Goal: Task Accomplishment & Management: Complete application form

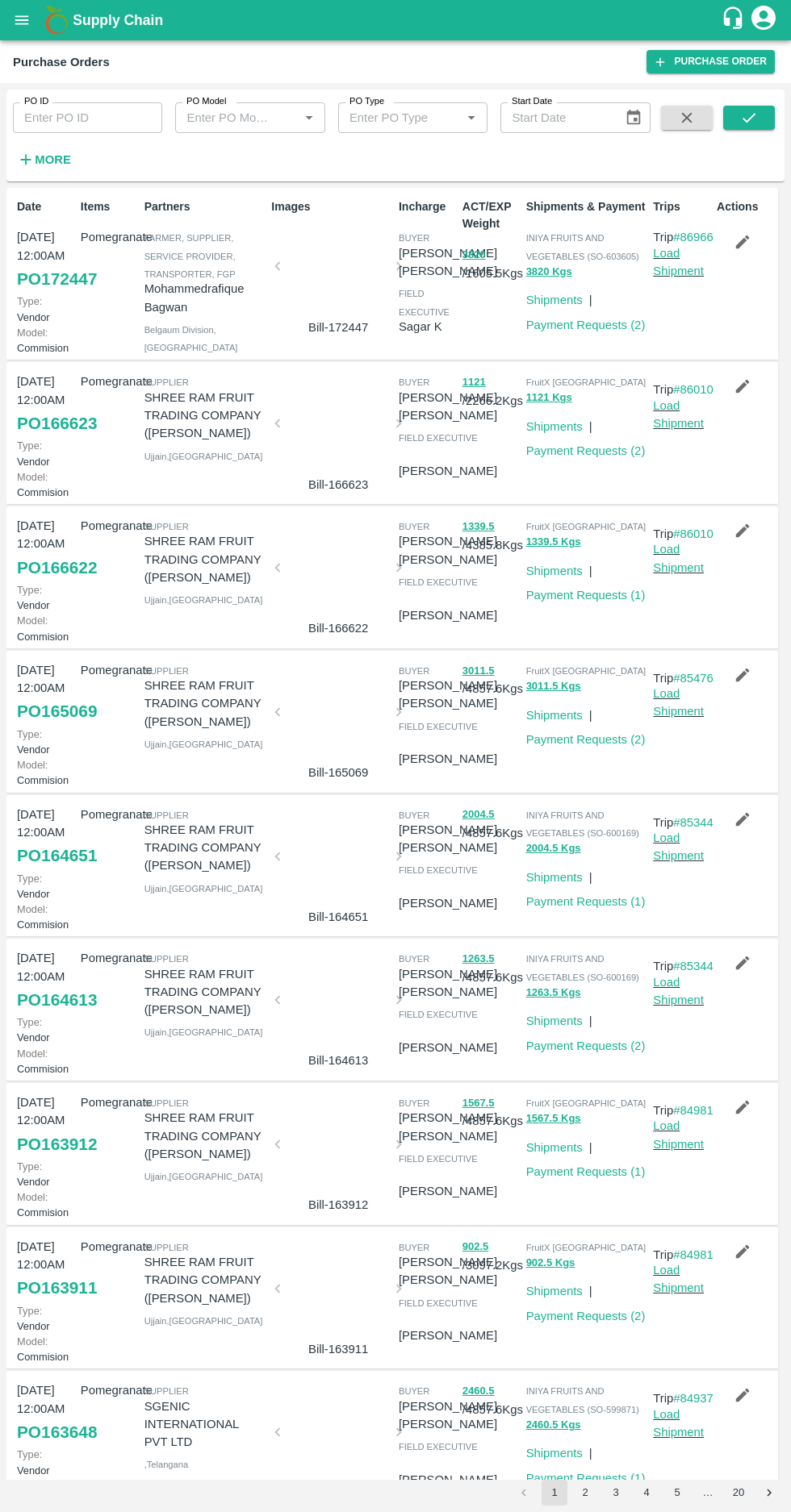
click at [736, 243] on icon "button" at bounding box center [742, 242] width 14 height 14
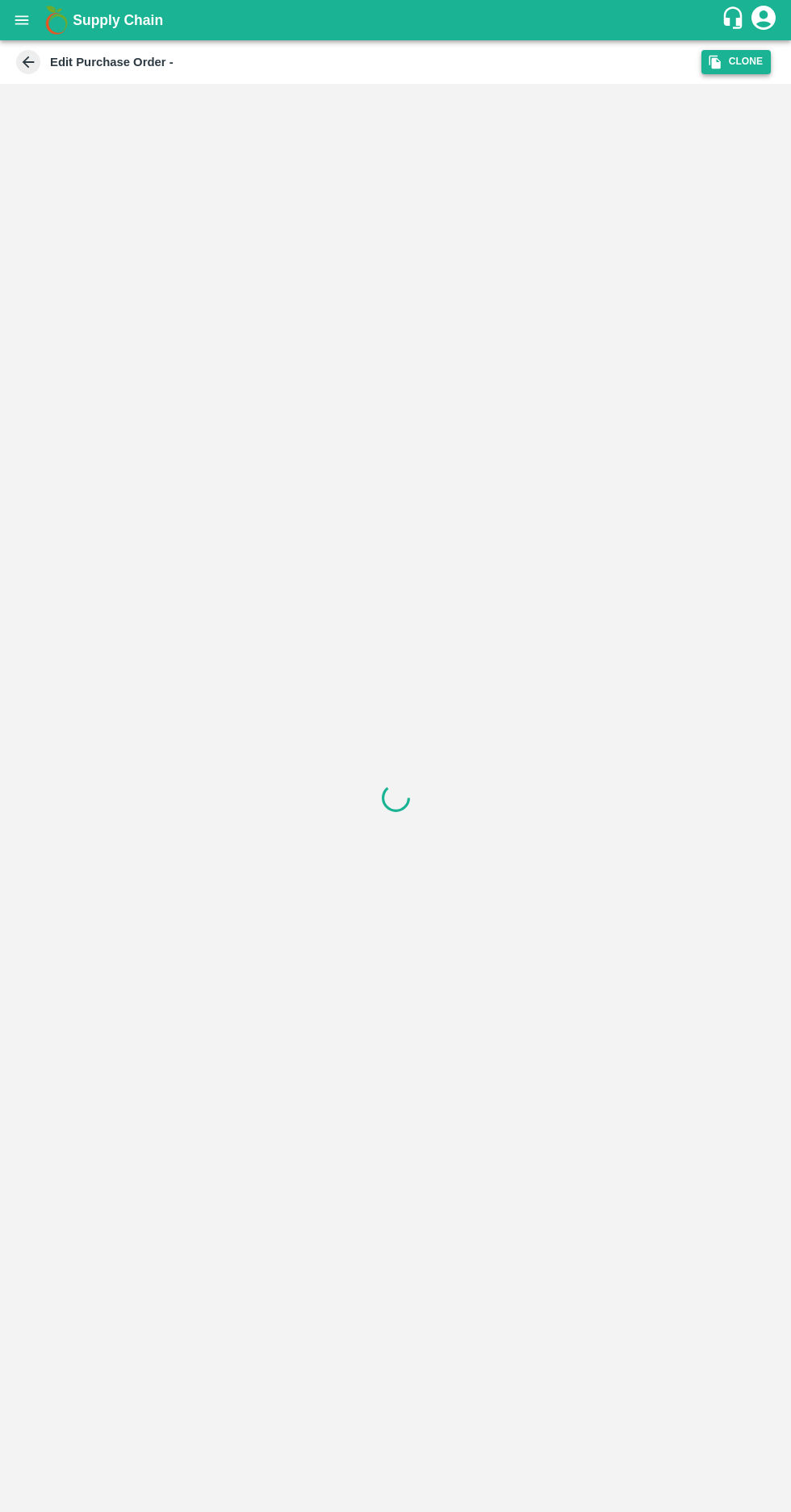
click at [717, 60] on icon "button" at bounding box center [714, 62] width 11 height 14
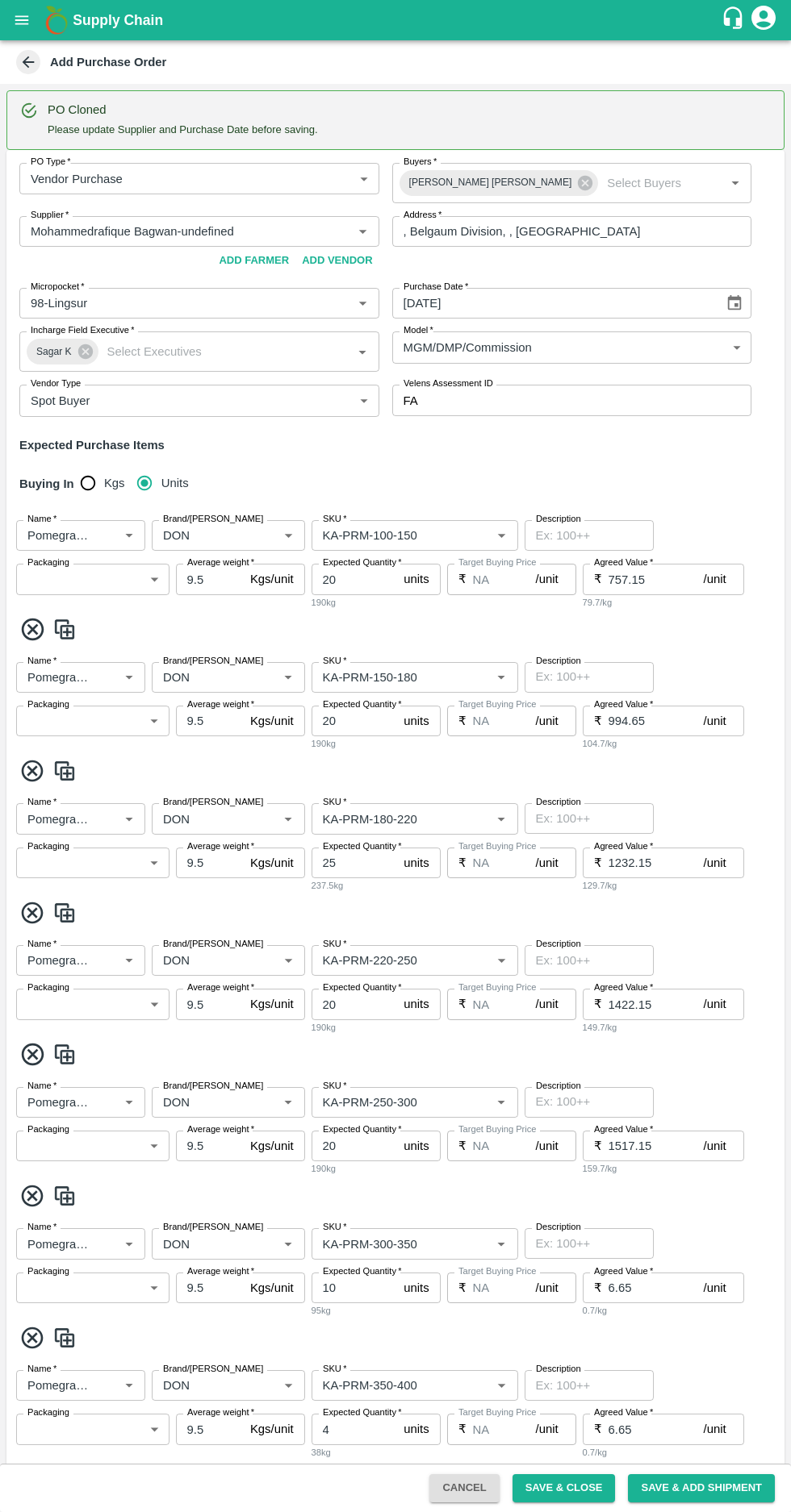
click at [105, 577] on body "Supply Chain Add Purchase Order PO Cloned Please update Supplier and Purchase D…" at bounding box center [396, 756] width 791 height 1512
click at [112, 568] on div at bounding box center [396, 756] width 791 height 1512
click at [110, 710] on body "Supply Chain Add Purchase Order PO Cloned Please update Supplier and Purchase D…" at bounding box center [396, 756] width 791 height 1512
click at [28, 62] on div at bounding box center [396, 756] width 791 height 1512
click at [28, 62] on icon at bounding box center [28, 62] width 12 height 12
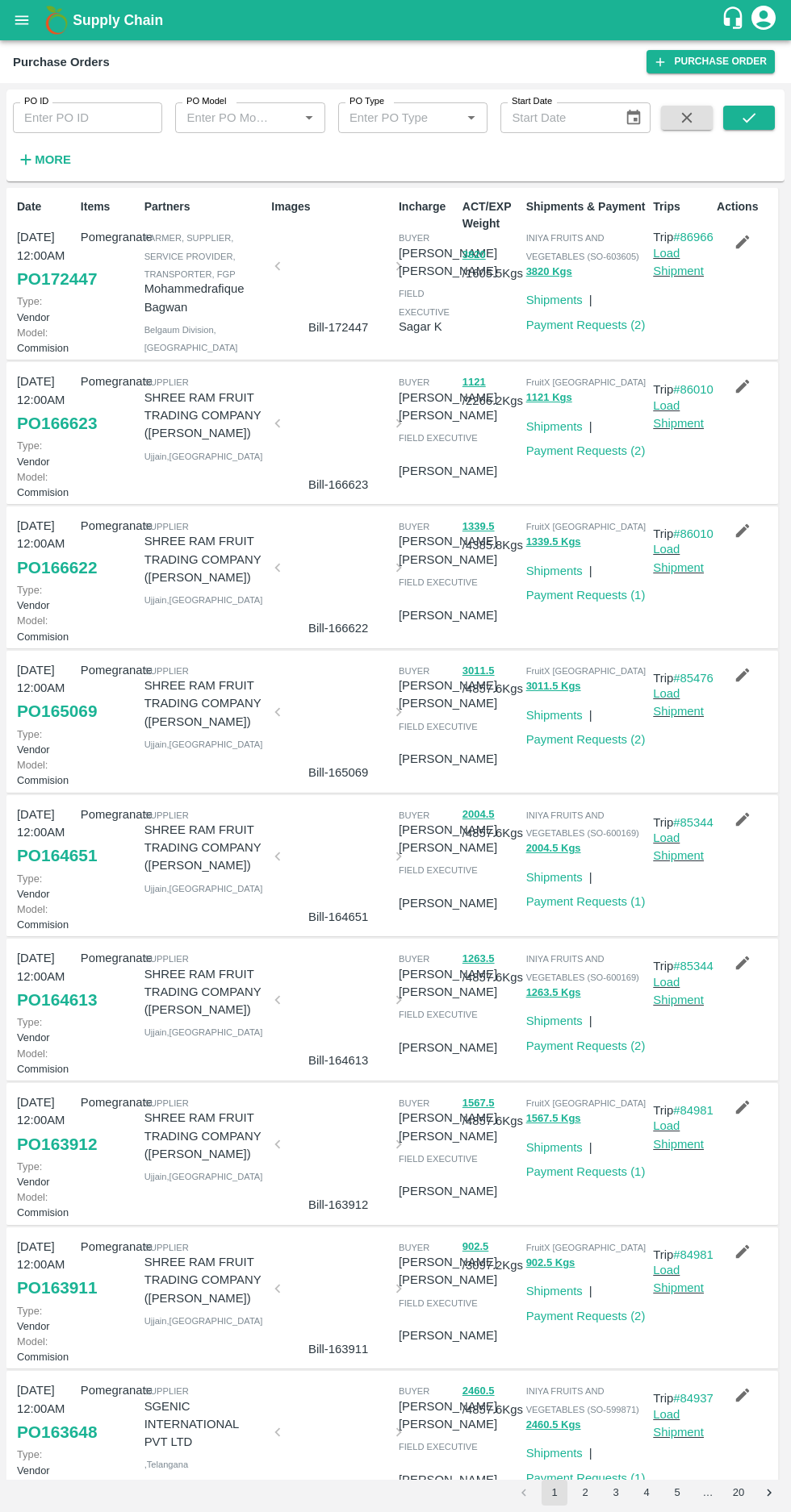
click at [756, 250] on button "button" at bounding box center [742, 242] width 52 height 28
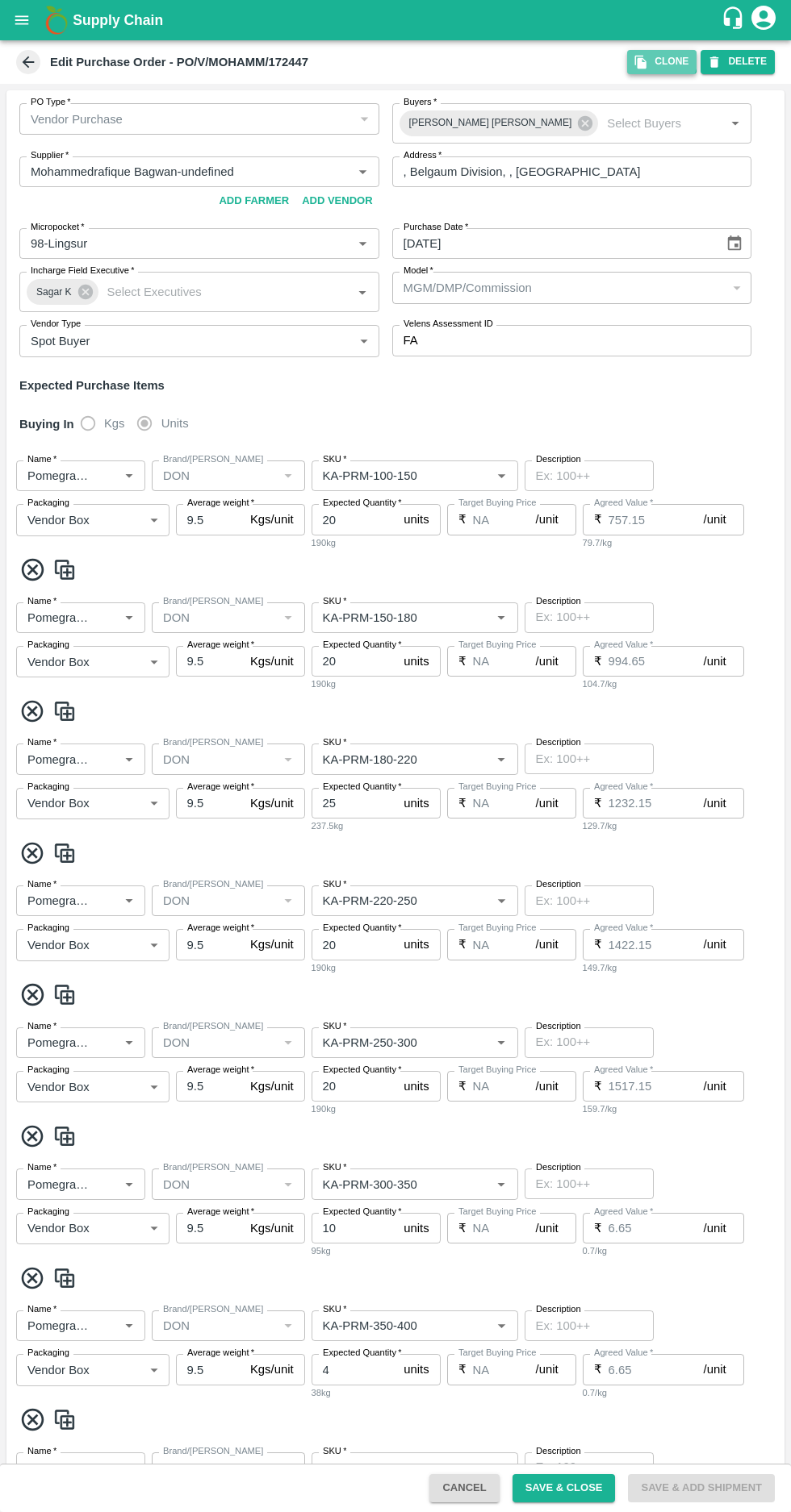
click at [648, 54] on icon "button" at bounding box center [640, 62] width 15 height 15
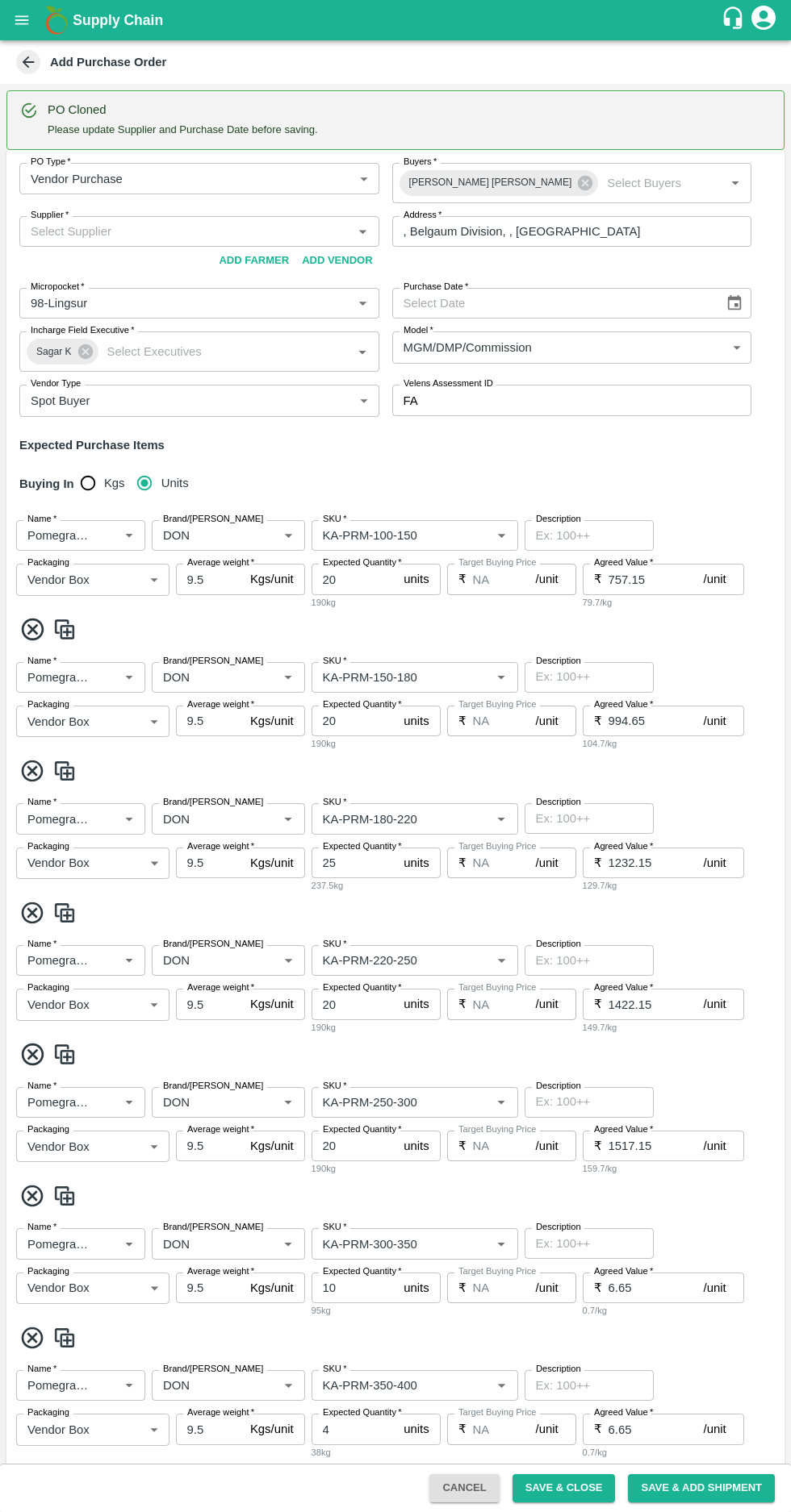
click at [79, 225] on input "Supplier   *" at bounding box center [186, 231] width 323 height 21
type input "7"
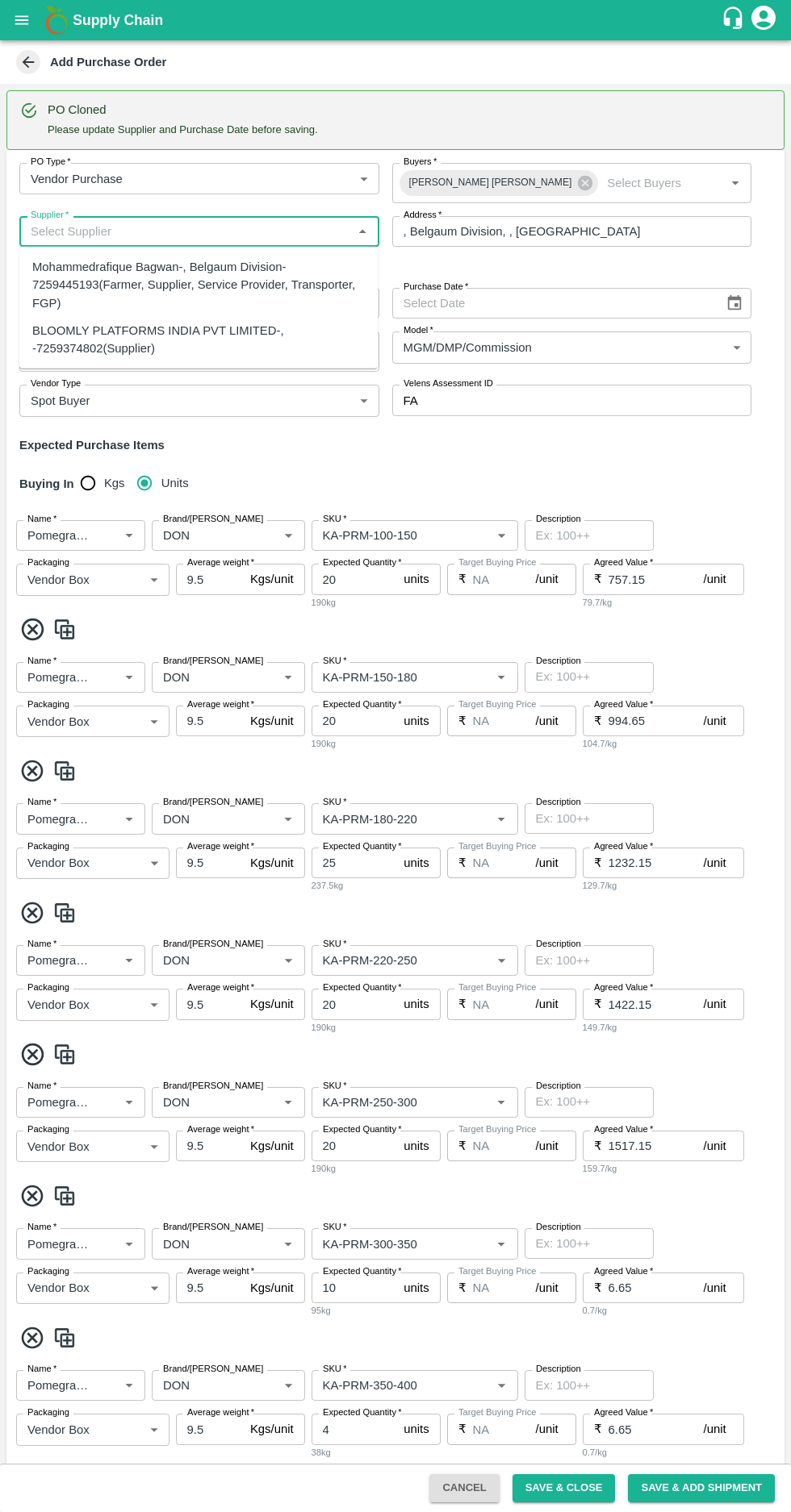
click at [111, 277] on div "Mohammedrafique Bagwan-, Belgaum Division-7259445193(Farmer, Supplier, Service …" at bounding box center [199, 284] width 333 height 54
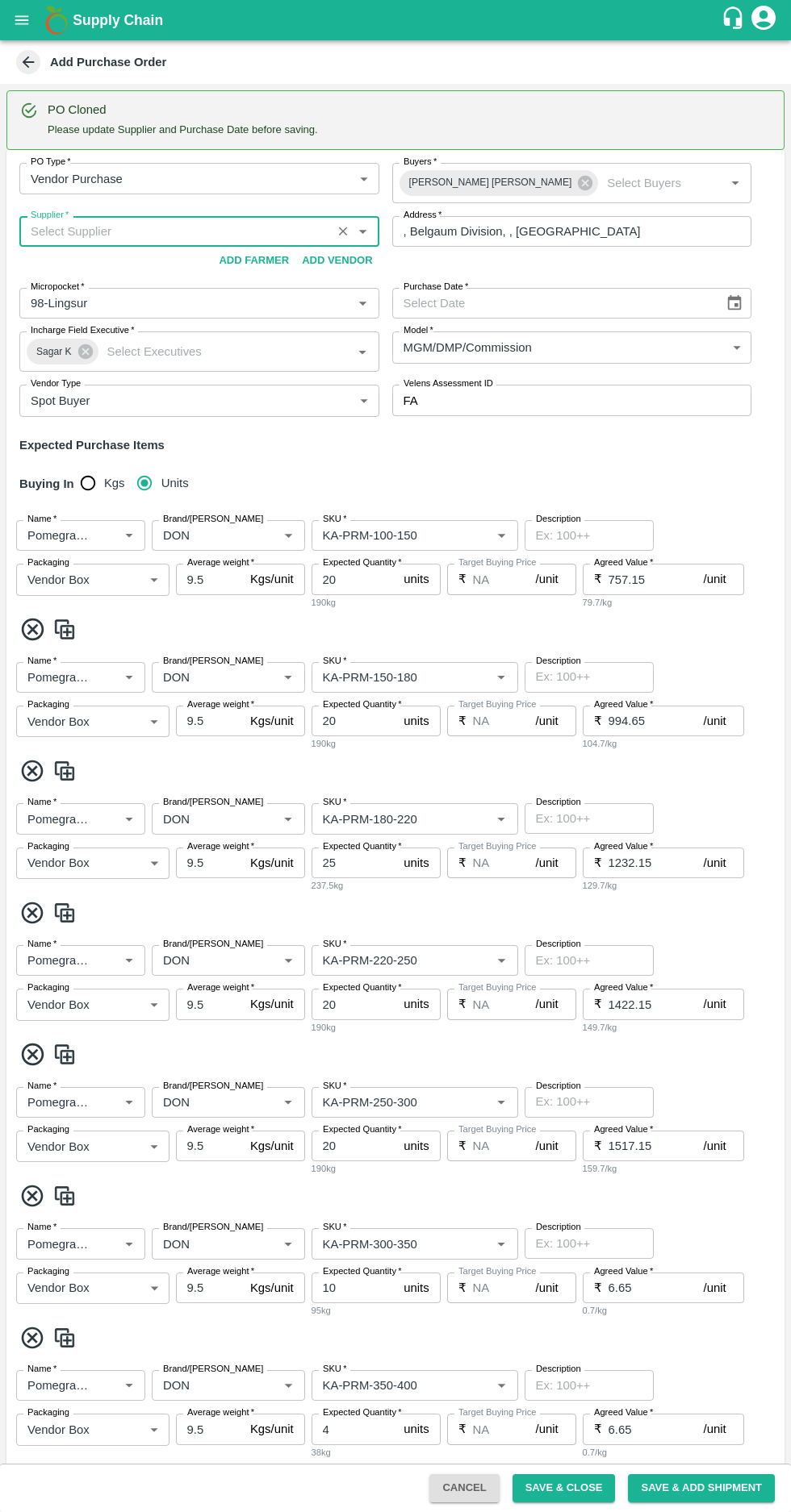
type input "Mohammedrafique Bagwan-, Belgaum Division-7259445193(Farmer, Supplier, Service …"
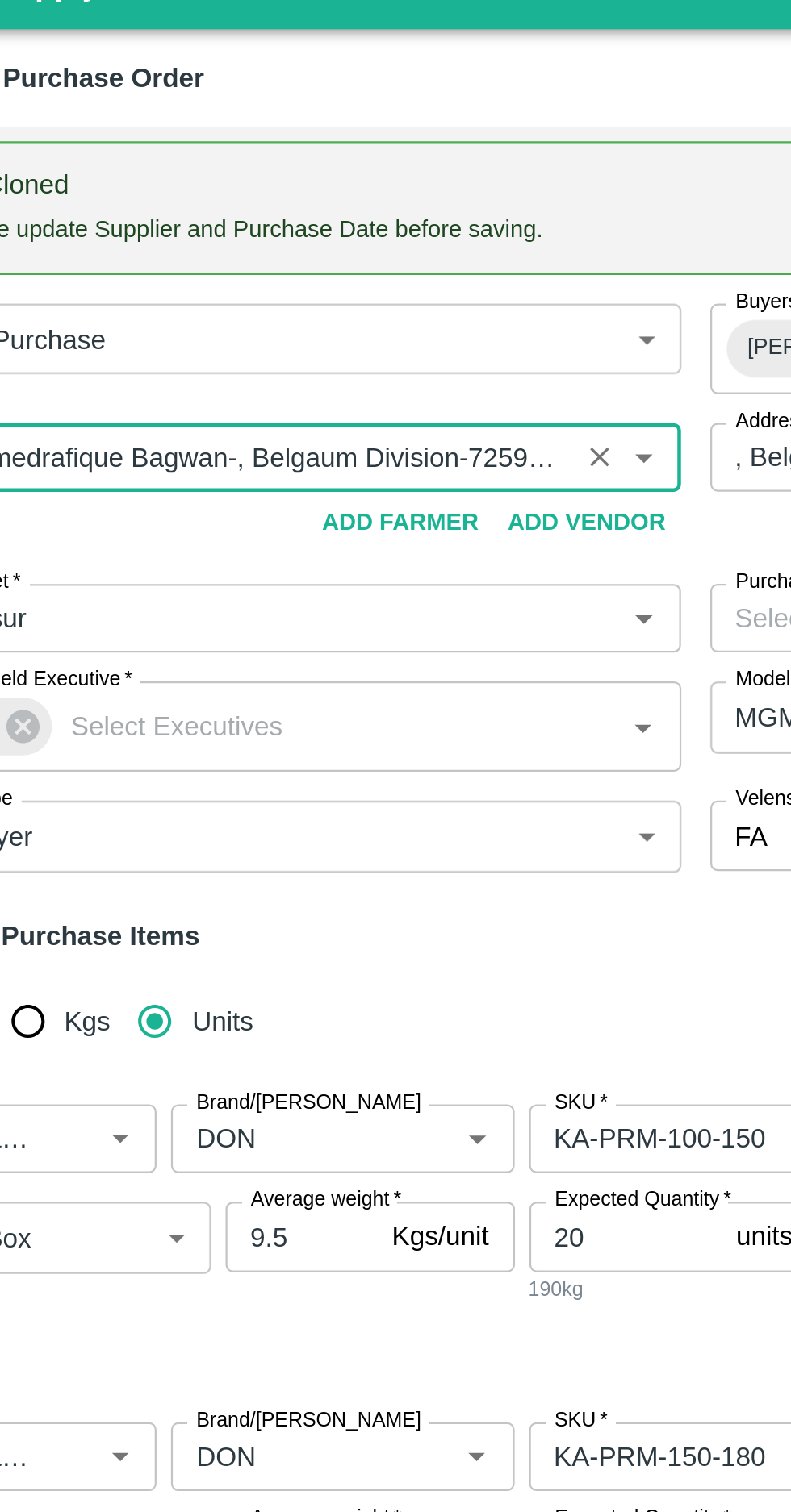
click at [158, 227] on input "Supplier   *" at bounding box center [175, 231] width 302 height 21
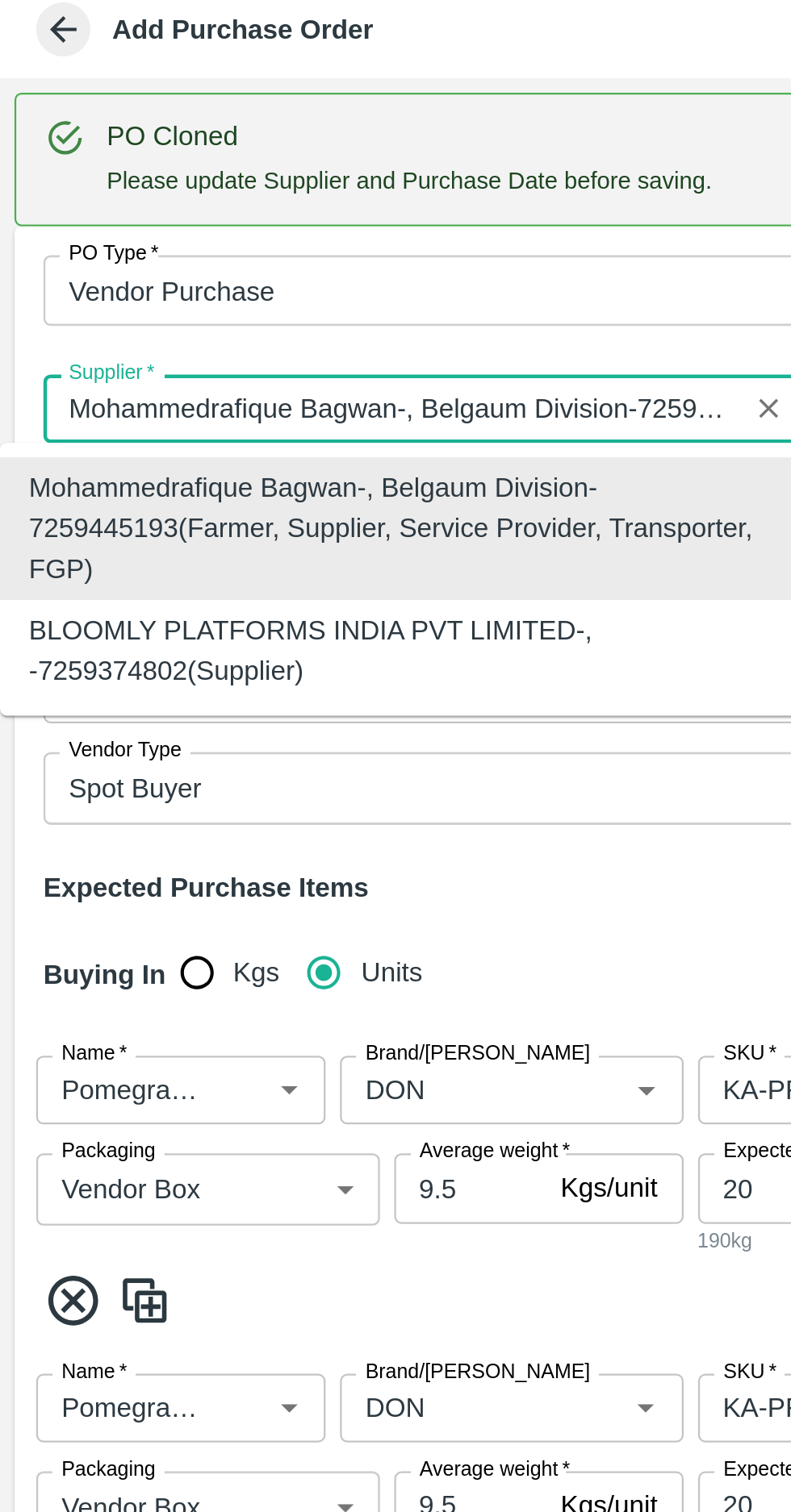
click at [93, 274] on div "Mohammedrafique Bagwan-, Belgaum Division-7259445193(Farmer, Supplier, Service …" at bounding box center [179, 284] width 333 height 54
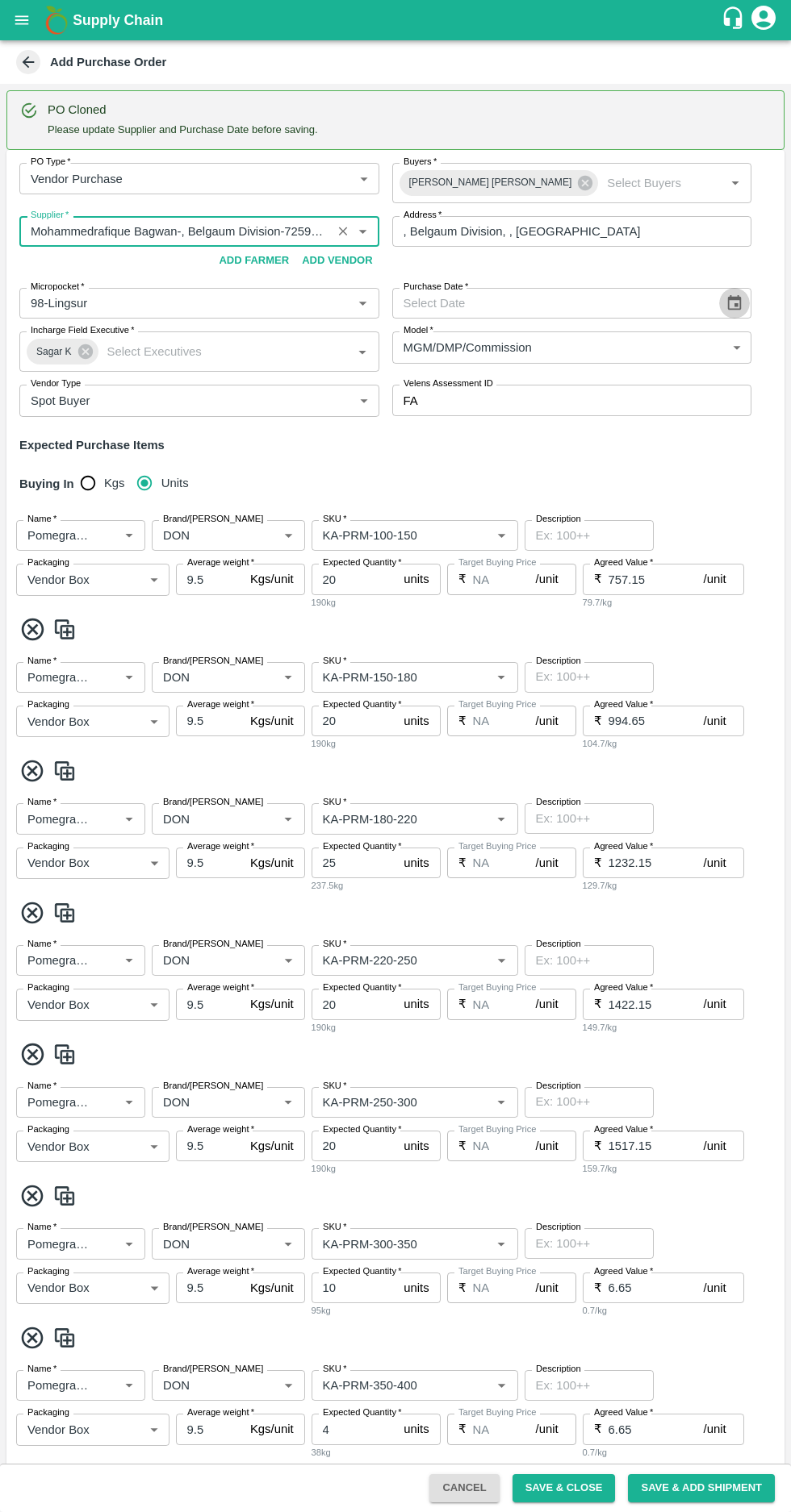
click at [735, 301] on icon "Choose date" at bounding box center [734, 303] width 18 height 18
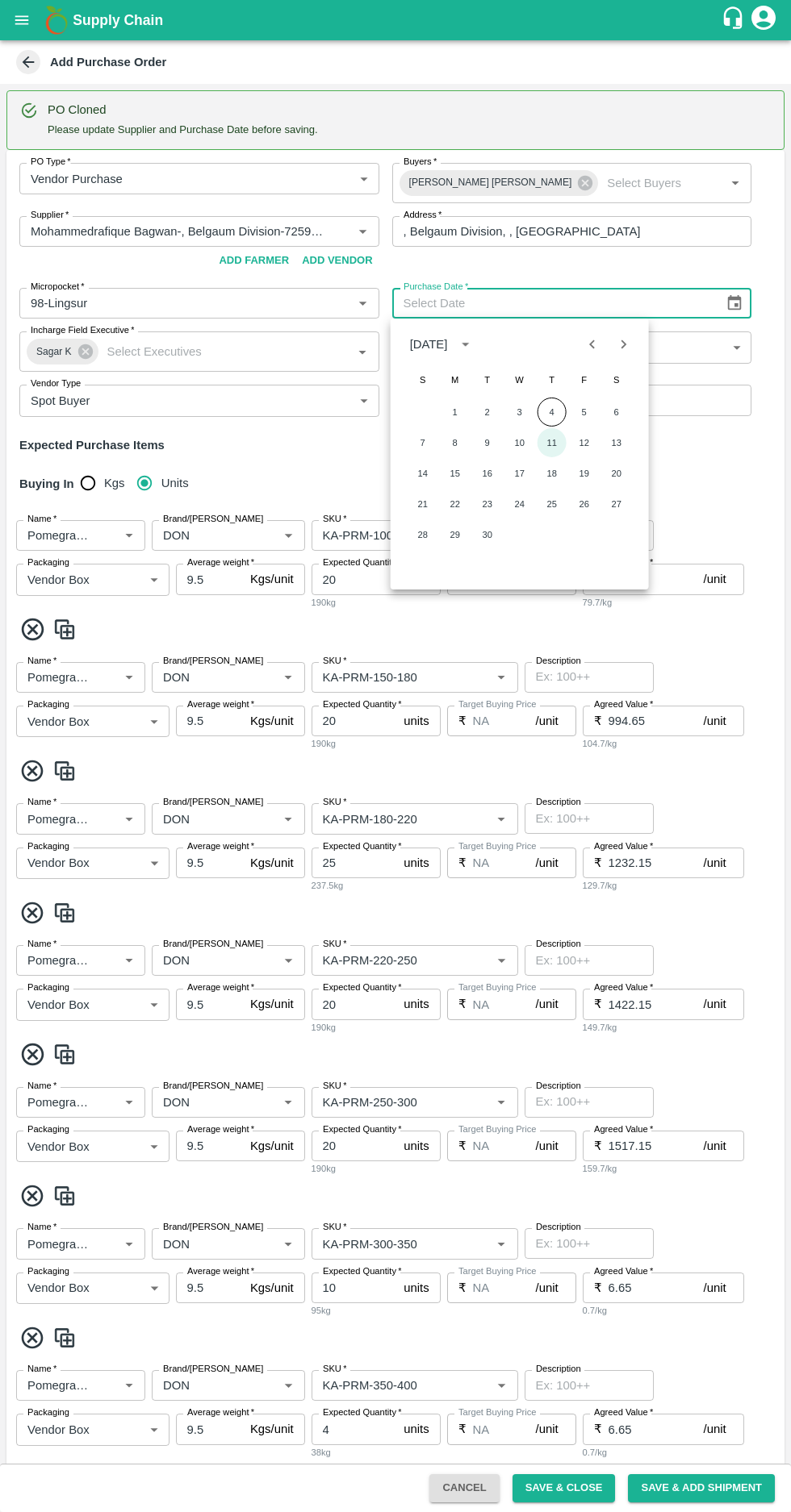
click at [551, 442] on button "11" at bounding box center [552, 442] width 29 height 29
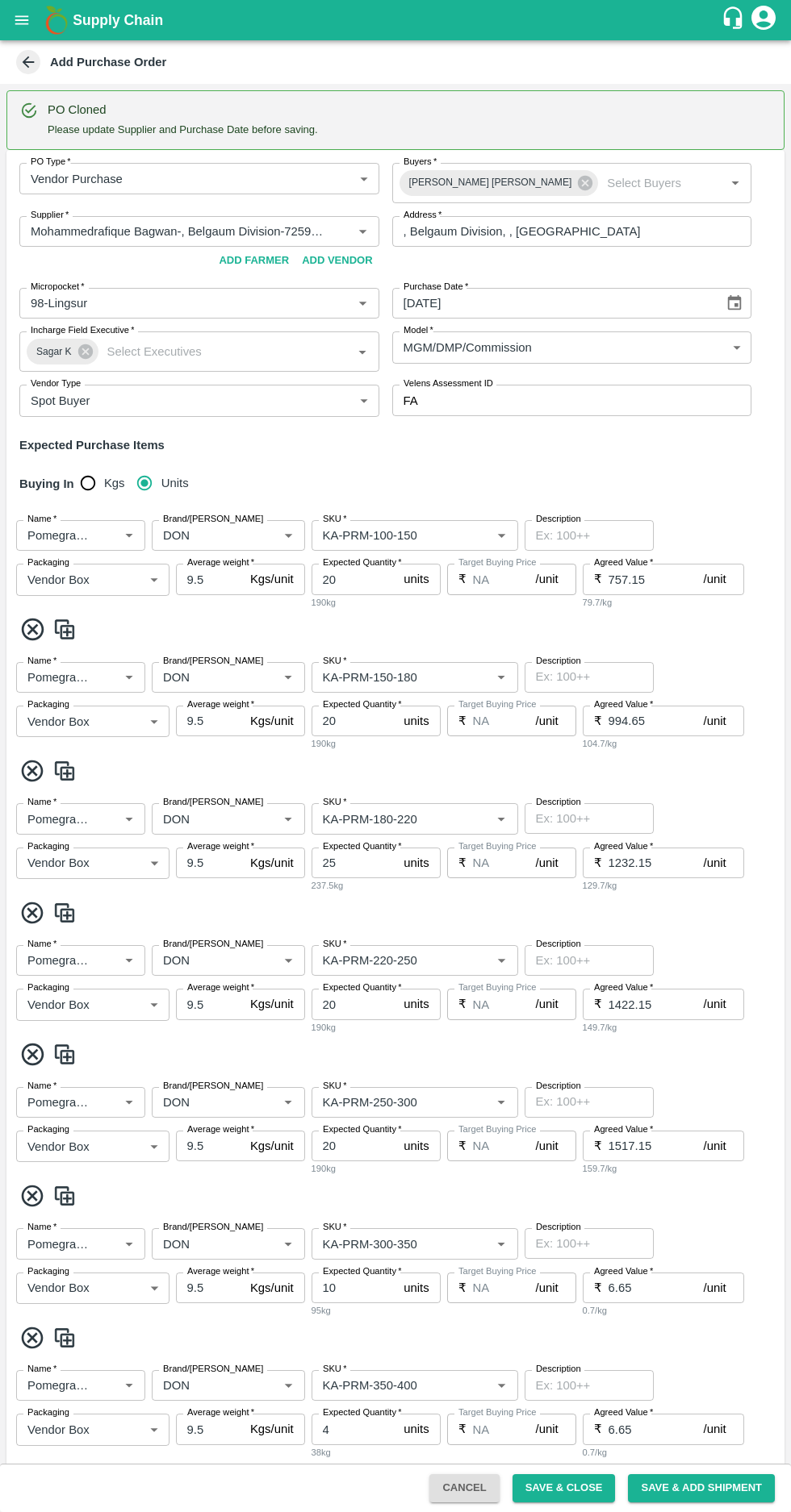
click at [731, 302] on icon "Choose date, selected date is Sep 11, 2025" at bounding box center [734, 303] width 18 height 18
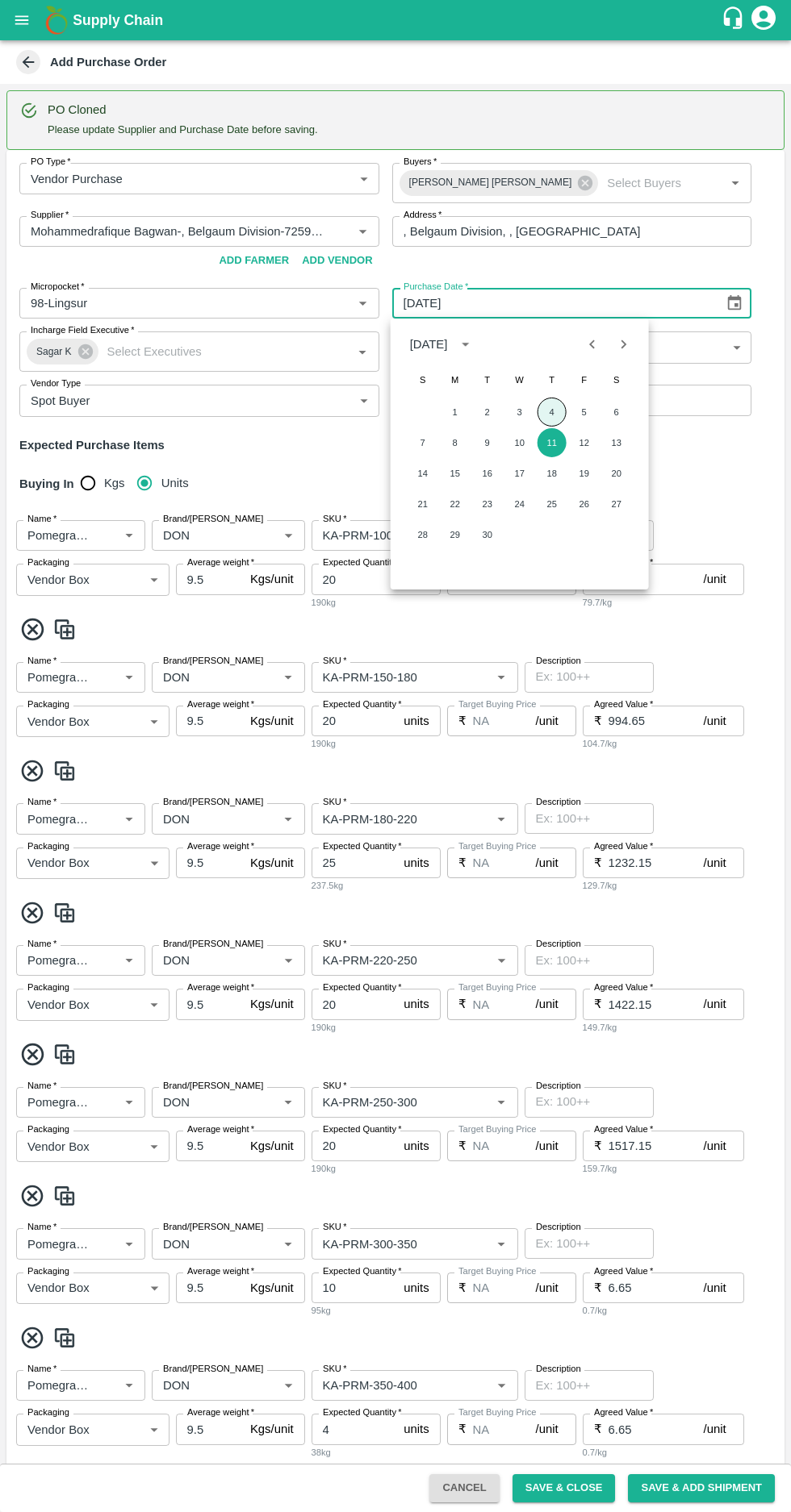
click at [551, 411] on button "4" at bounding box center [552, 411] width 29 height 29
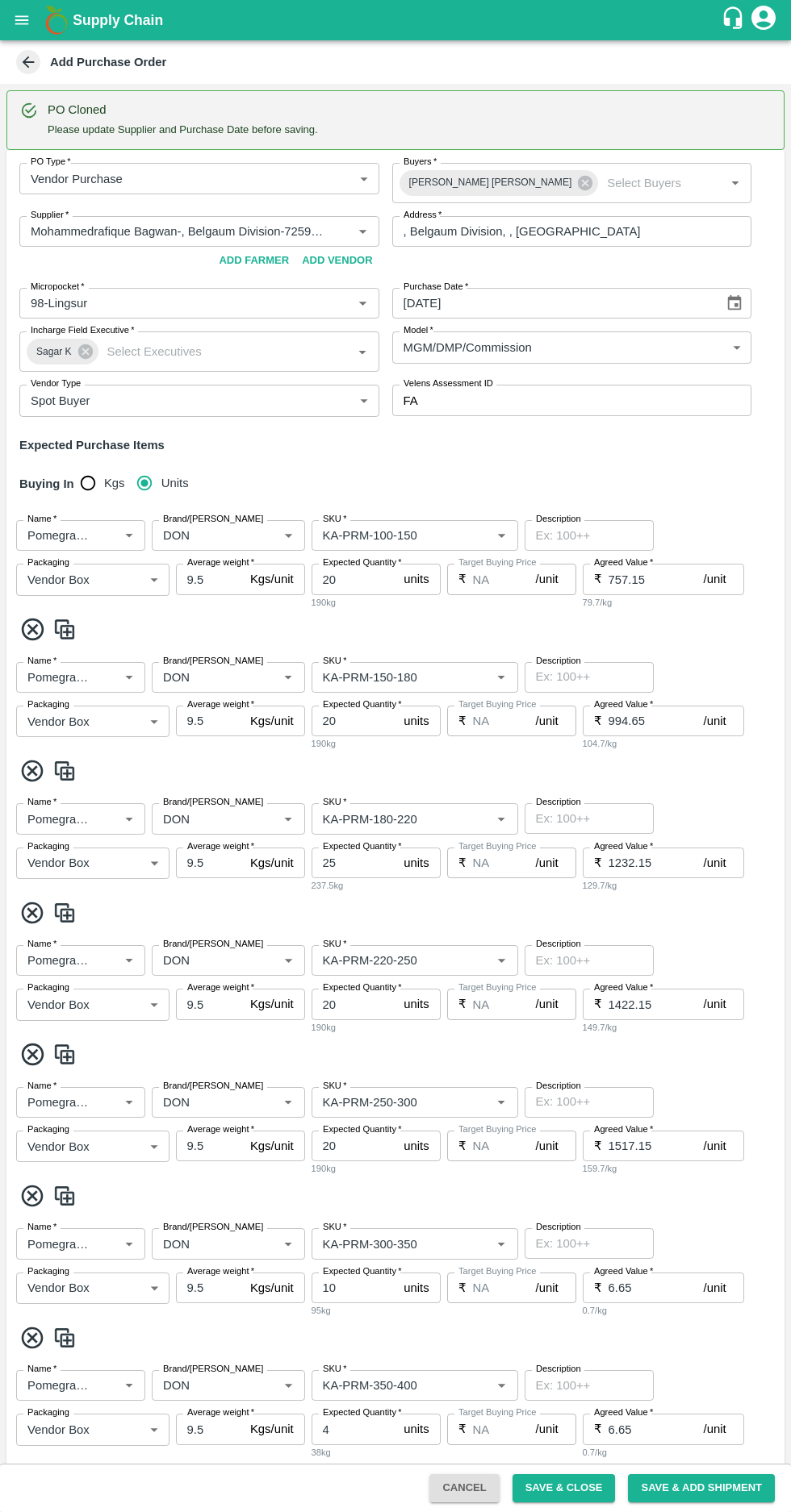
type input "[DATE]"
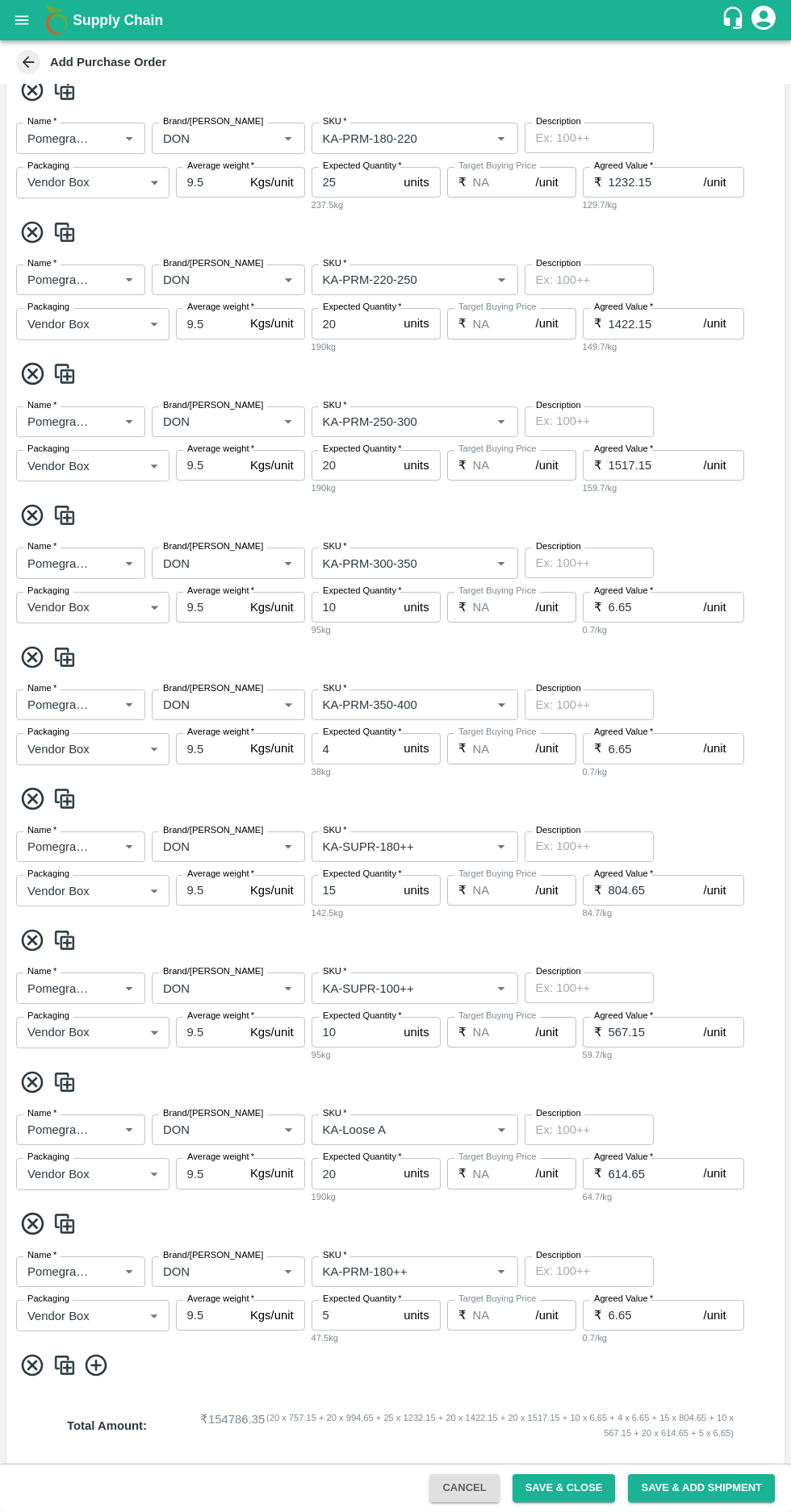
scroll to position [780, 0]
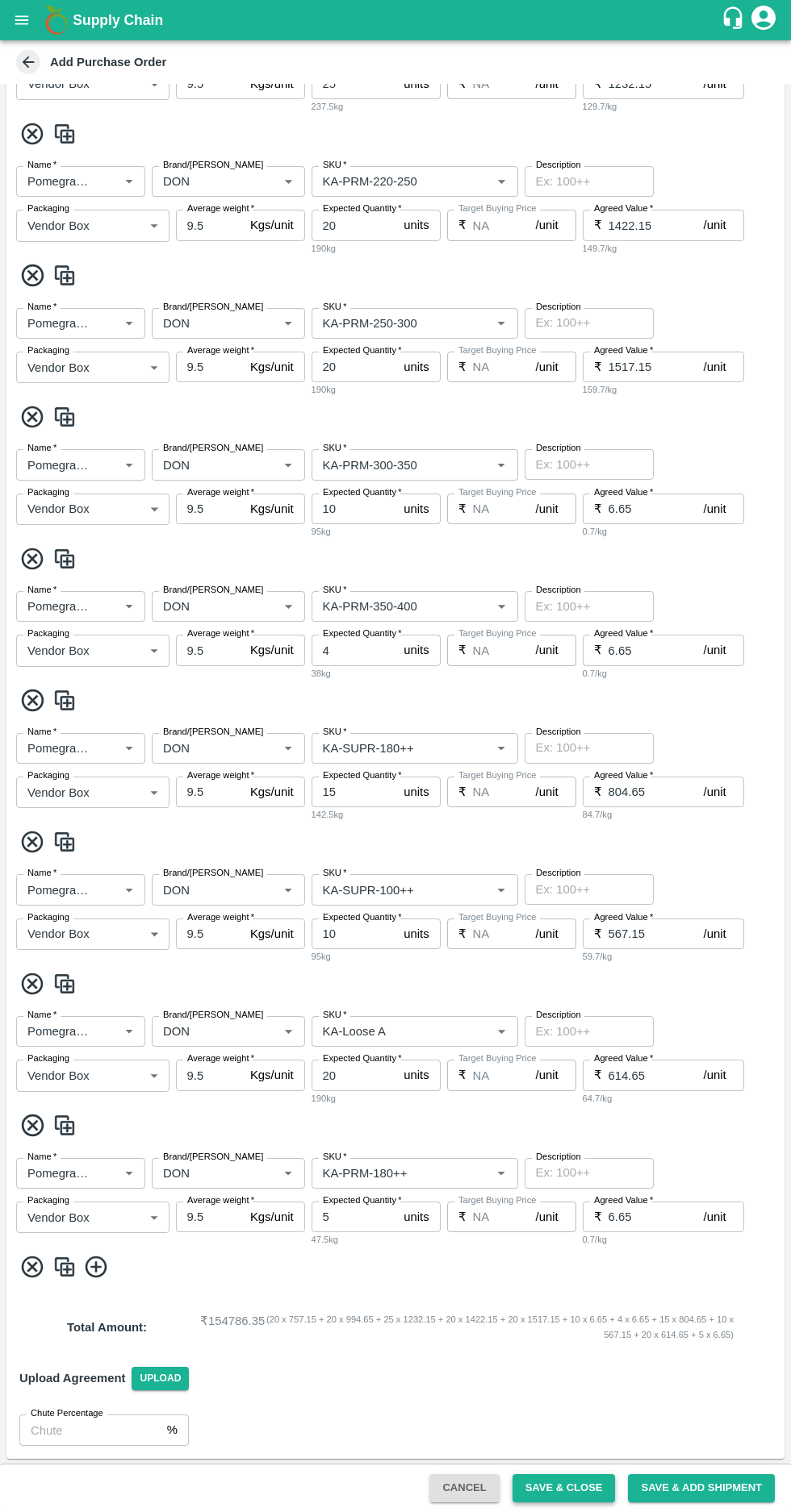
click at [562, 1486] on button "Save & Close" at bounding box center [564, 1488] width 103 height 29
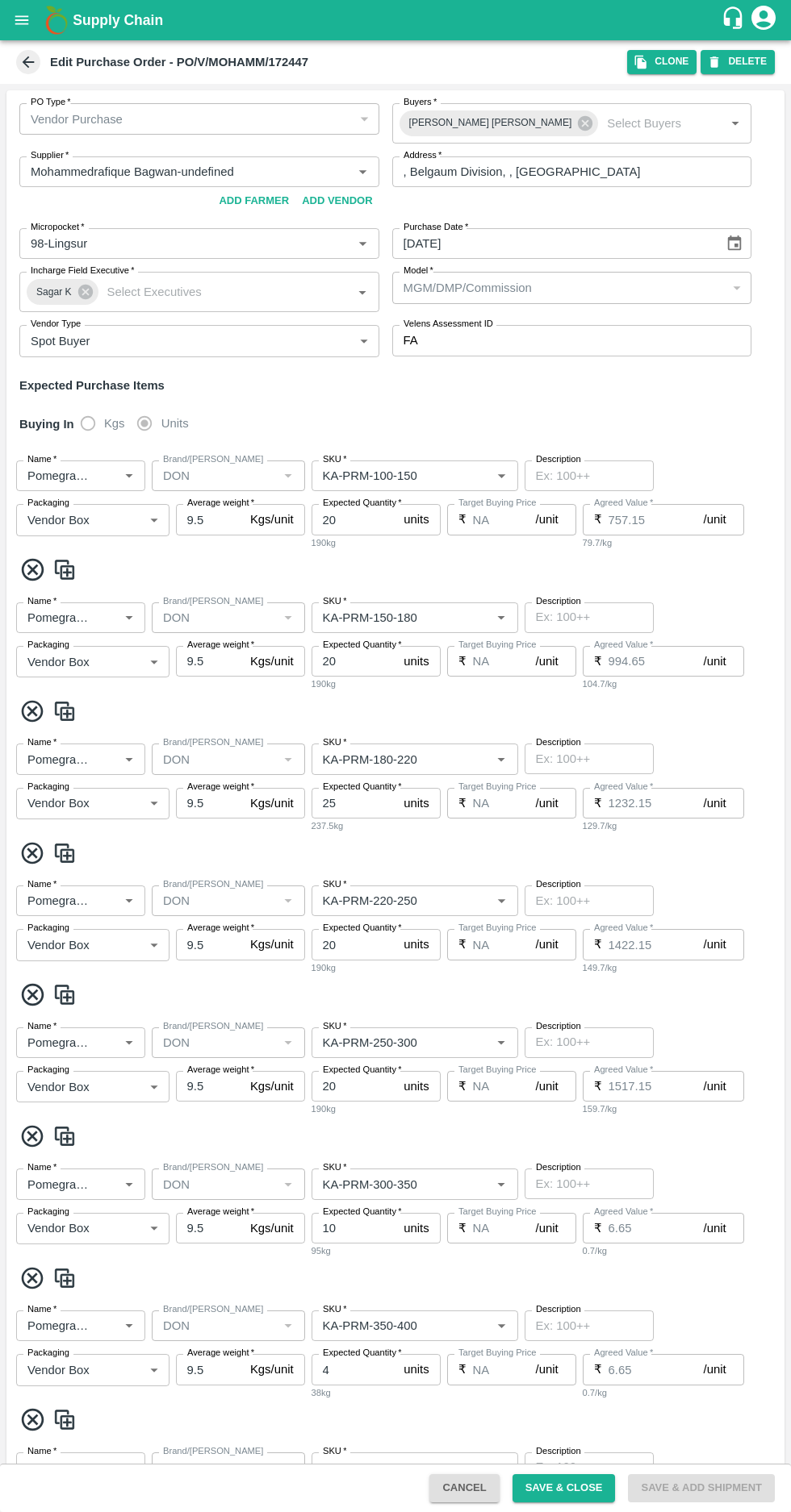
click at [20, 58] on icon at bounding box center [28, 62] width 18 height 18
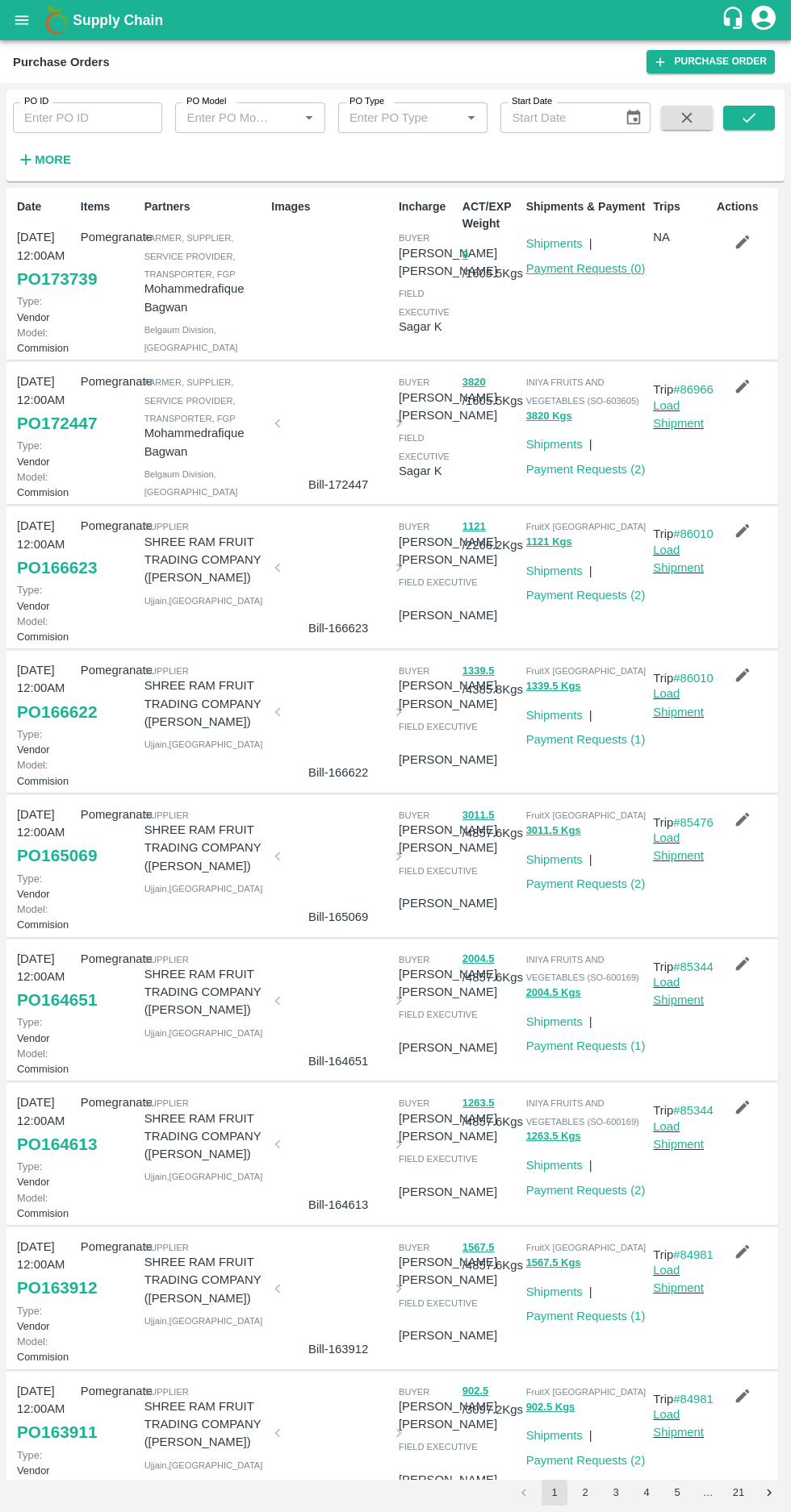
click at [584, 271] on link "Payment Requests ( 0 )" at bounding box center [585, 269] width 119 height 13
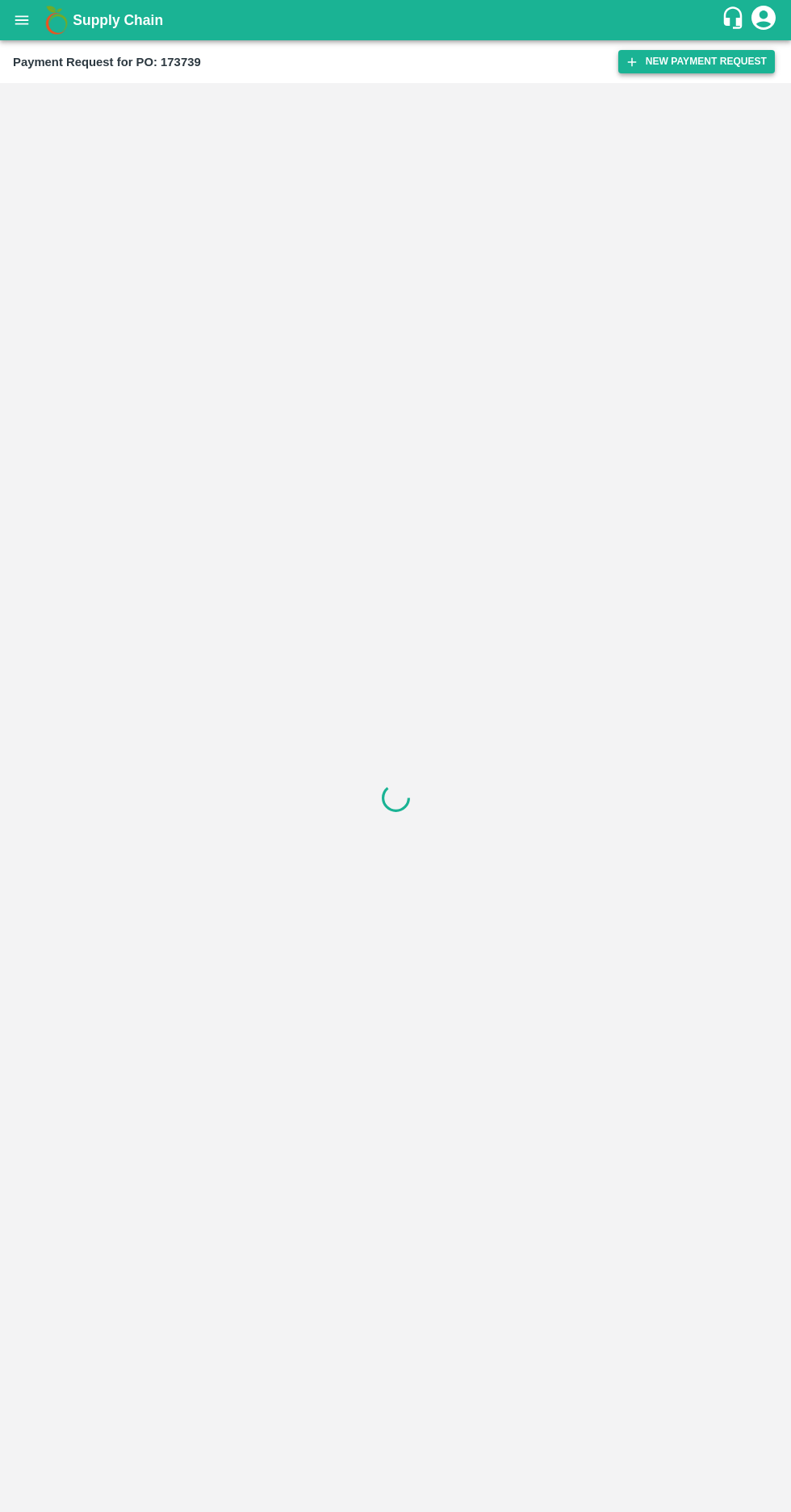
click at [668, 54] on button "New Payment Request" at bounding box center [696, 61] width 156 height 23
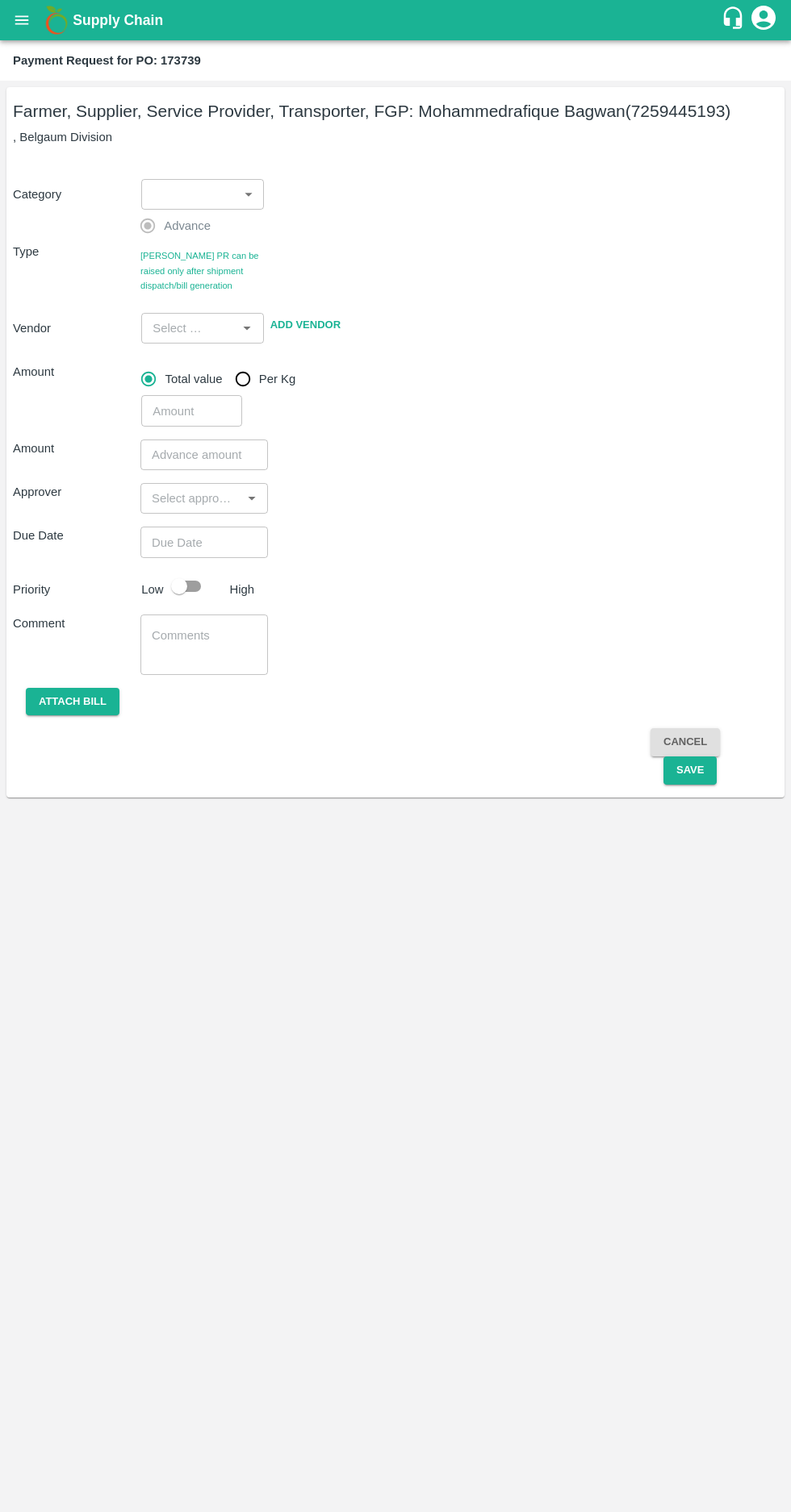
click at [208, 188] on body "Supply Chain Payment Request for PO: 173739 Farmer, Supplier, Service Provider,…" at bounding box center [396, 756] width 791 height 1512
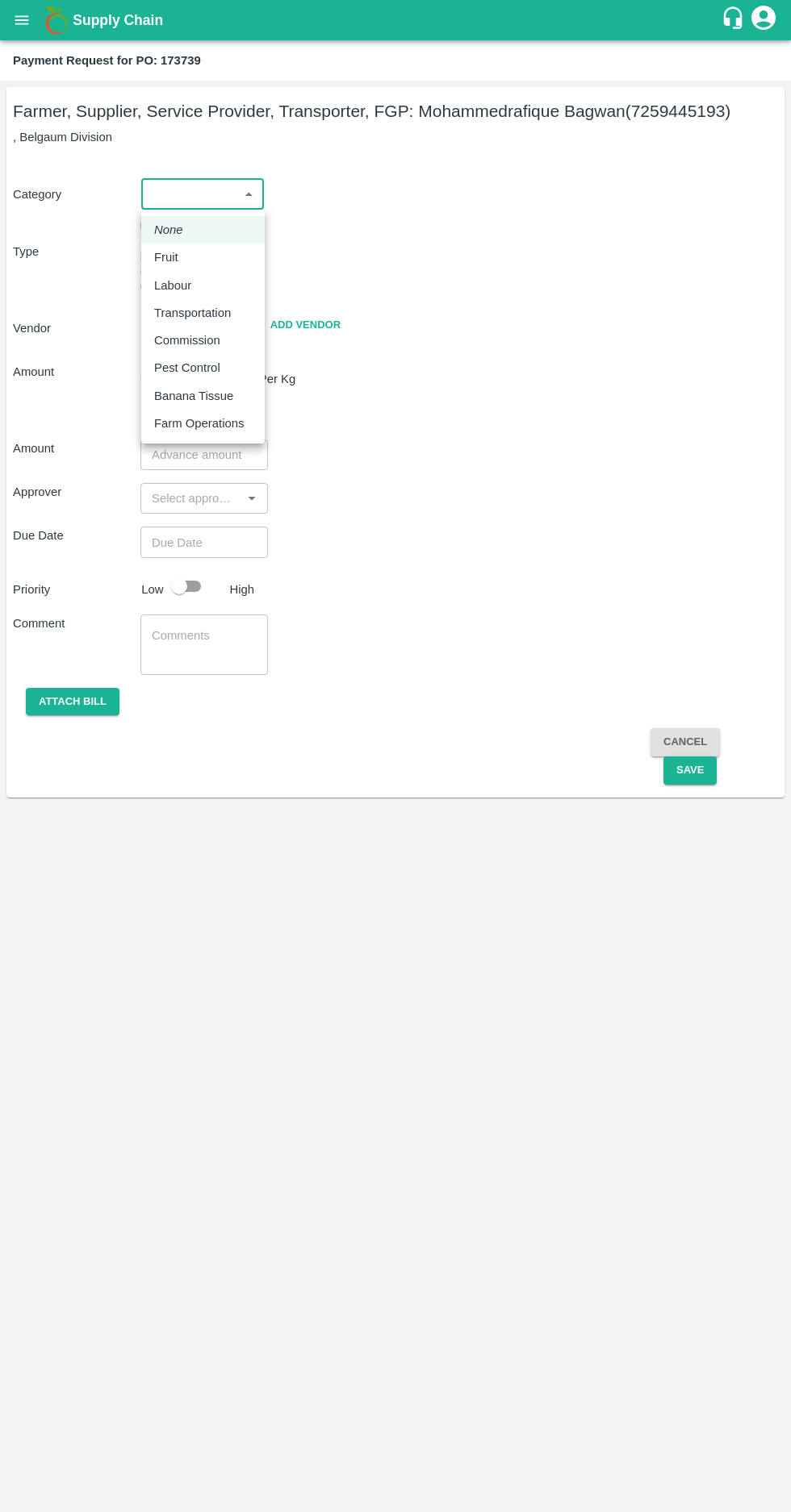
click at [143, 255] on li "Fruit" at bounding box center [203, 258] width 124 height 28
type input "1"
type input "Mohammedrafique Bagwan - 7259445193(Farmer, Supplier, Service Provider, Transpo…"
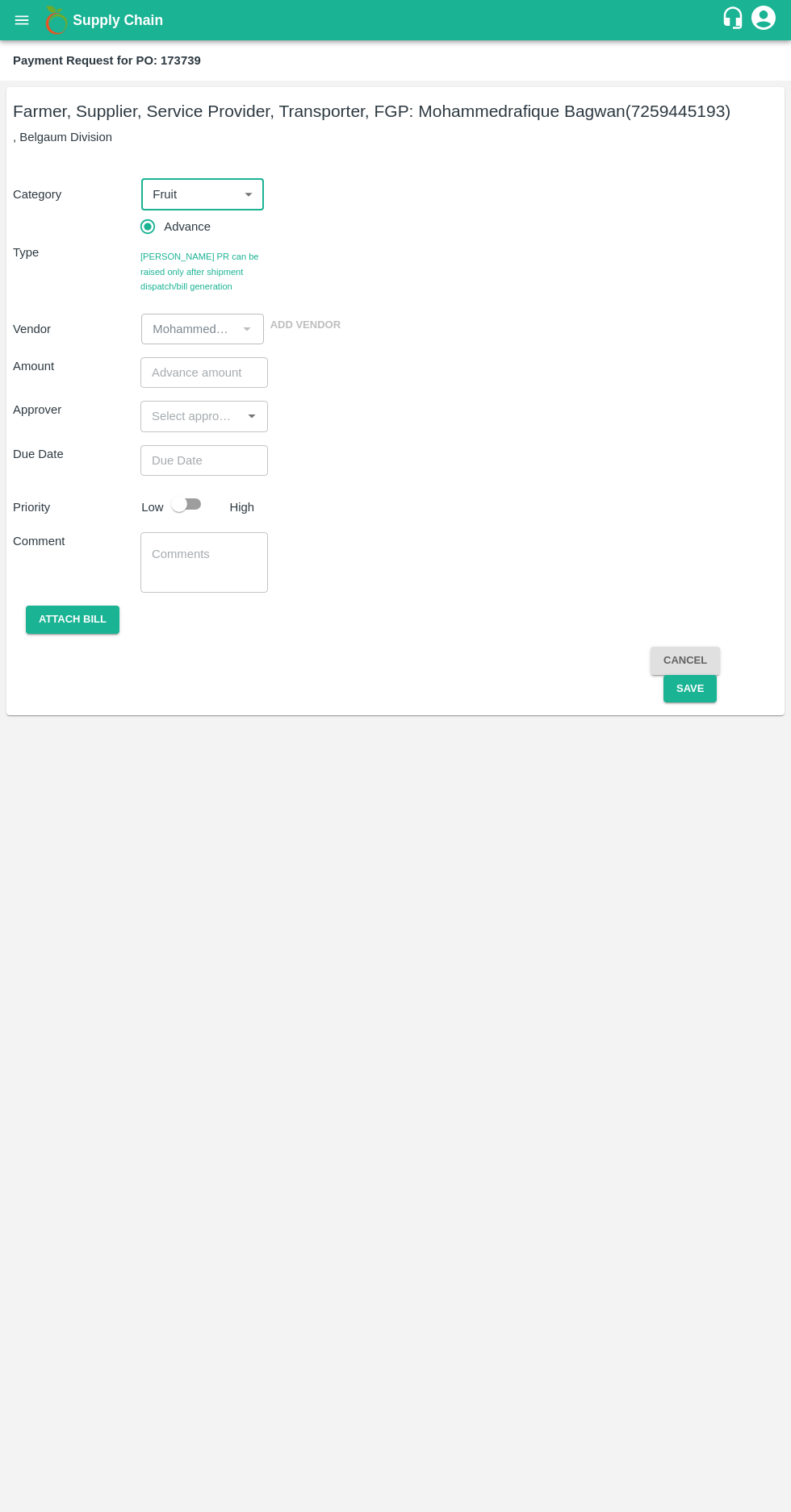
click at [176, 372] on input "number" at bounding box center [204, 372] width 128 height 30
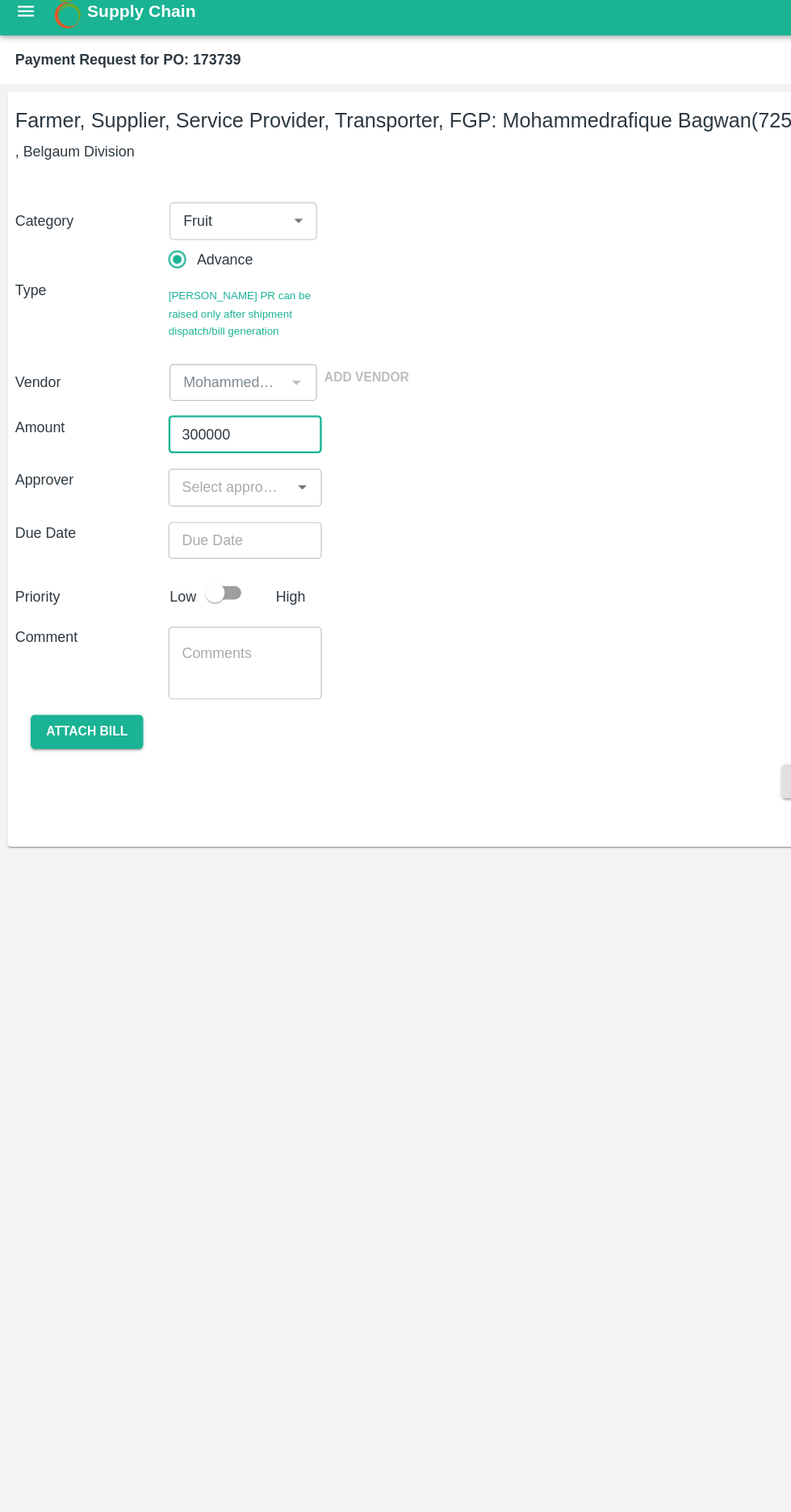
type input "300000"
click at [213, 417] on input "input" at bounding box center [190, 416] width 91 height 21
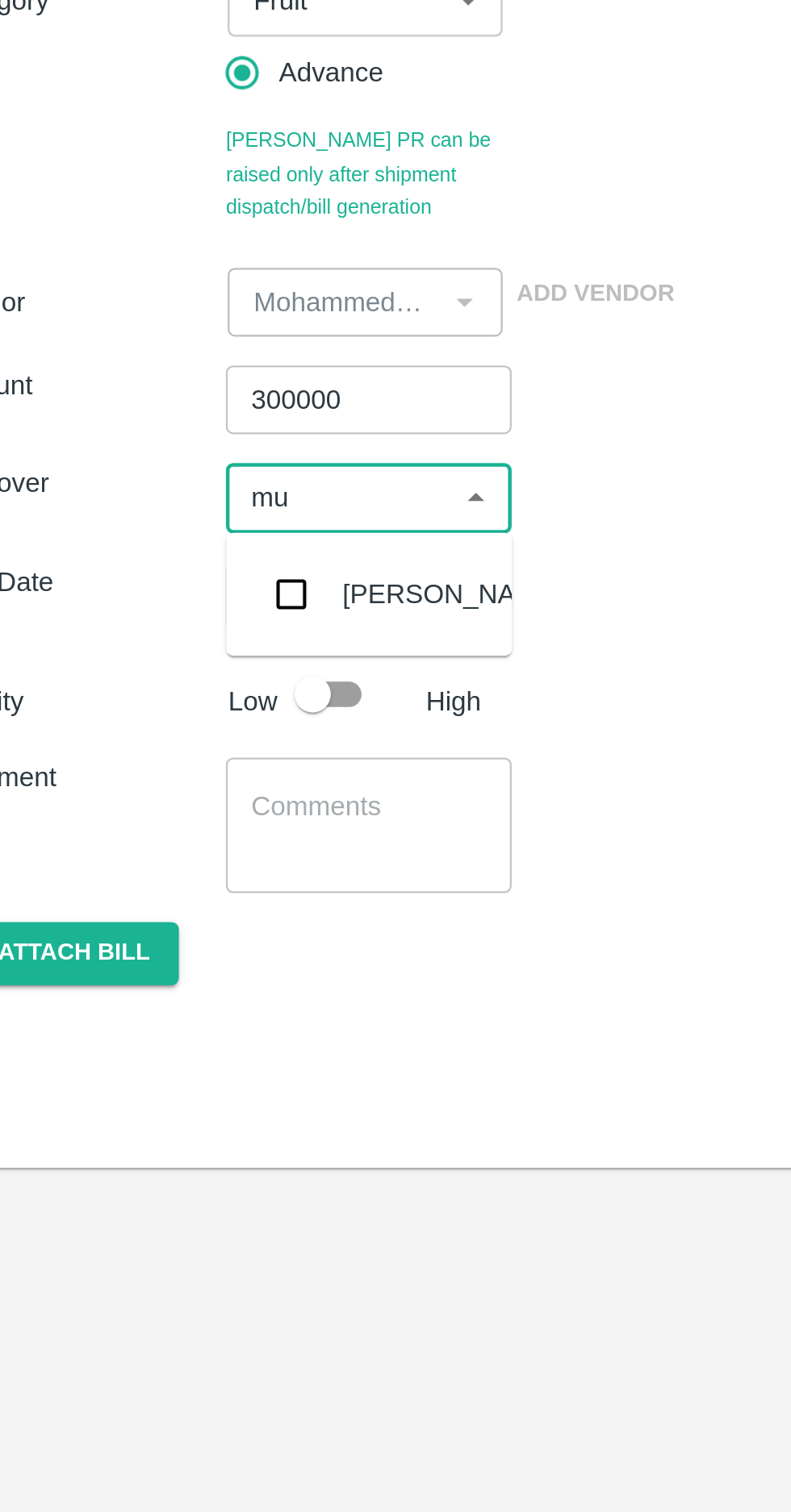
type input "muk"
click at [175, 465] on input "checkbox" at bounding box center [169, 459] width 32 height 32
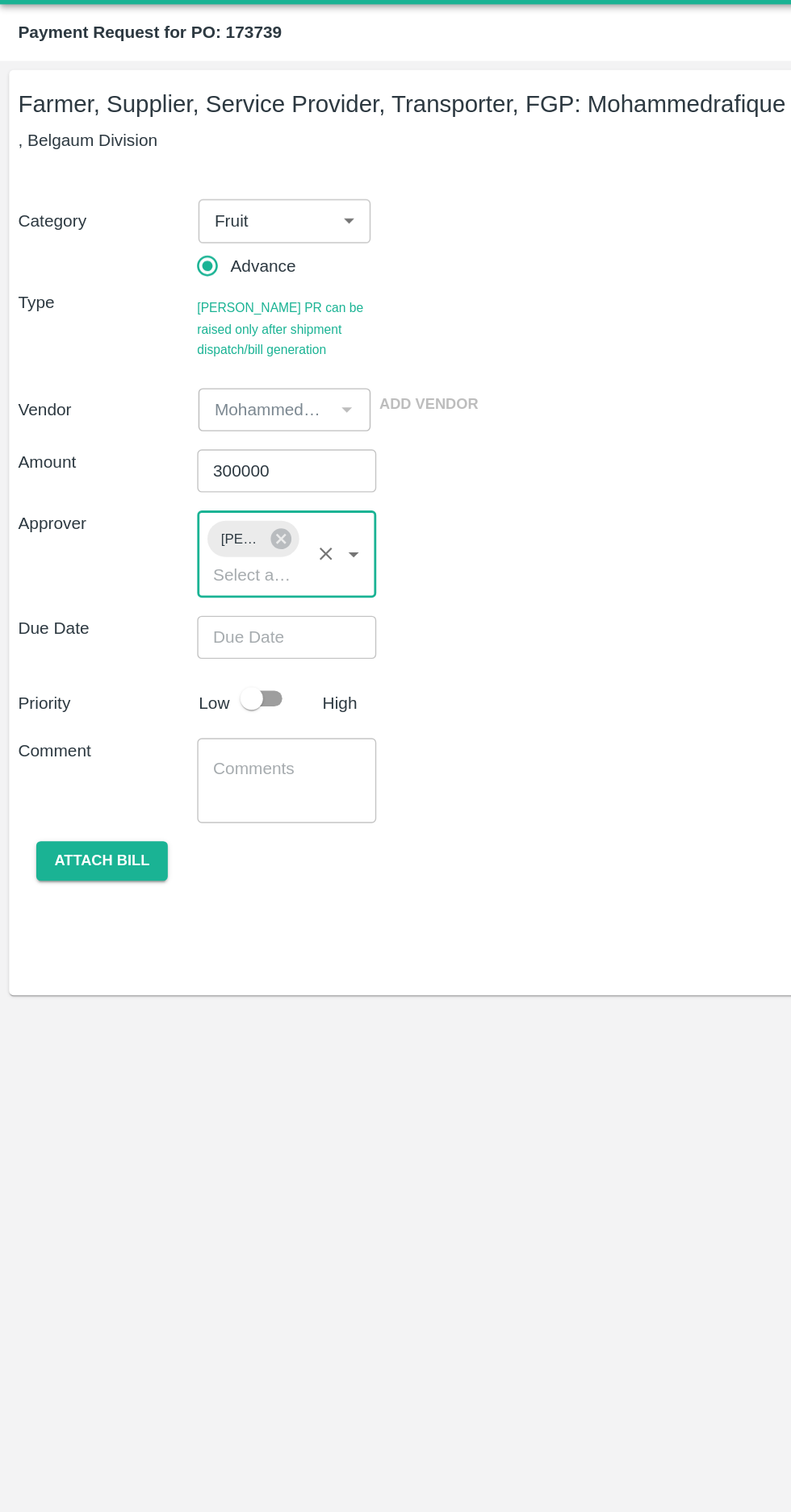
click at [203, 495] on input "Choose date" at bounding box center [199, 490] width 116 height 30
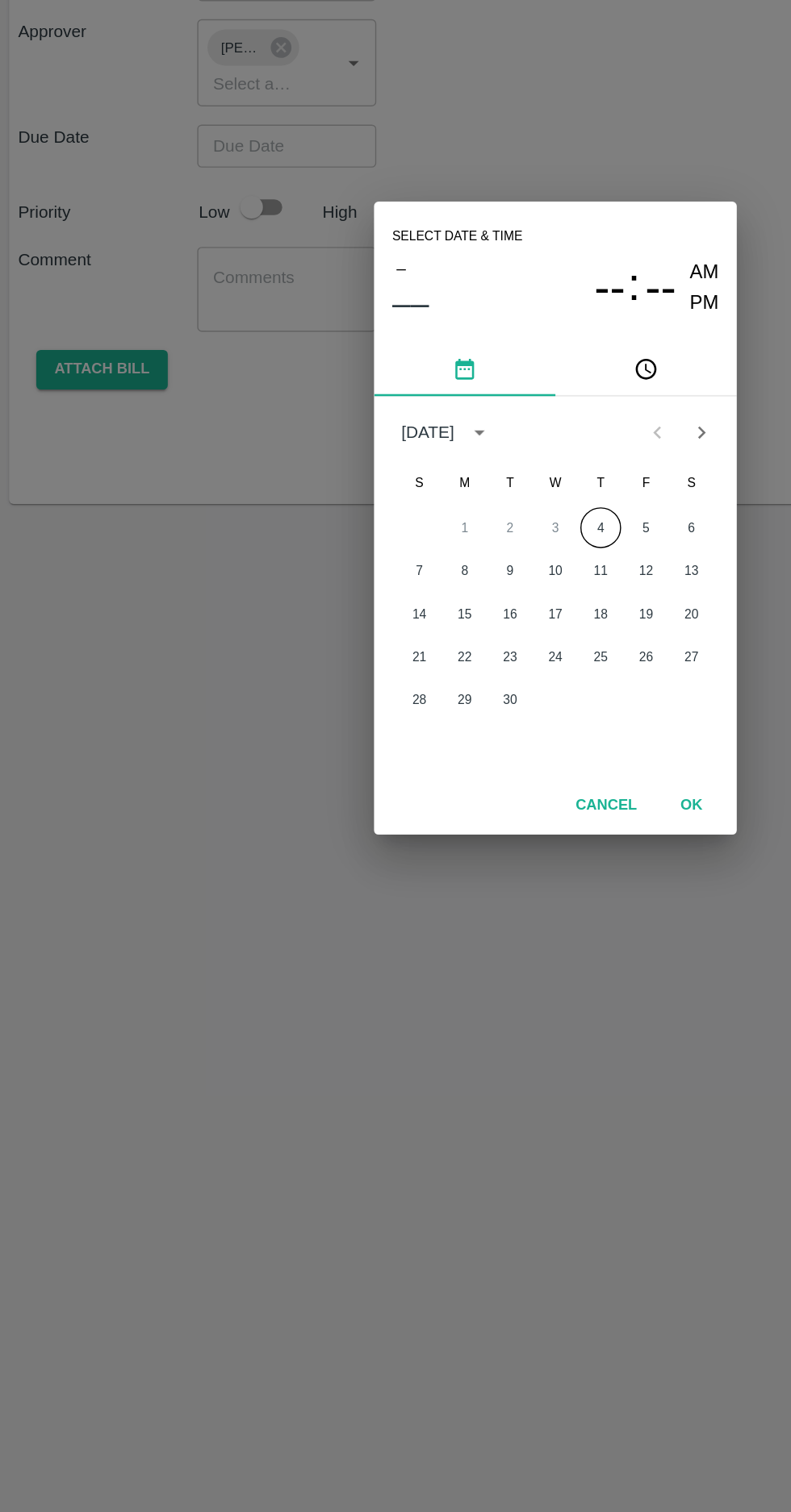
click at [428, 767] on button "4" at bounding box center [427, 762] width 29 height 29
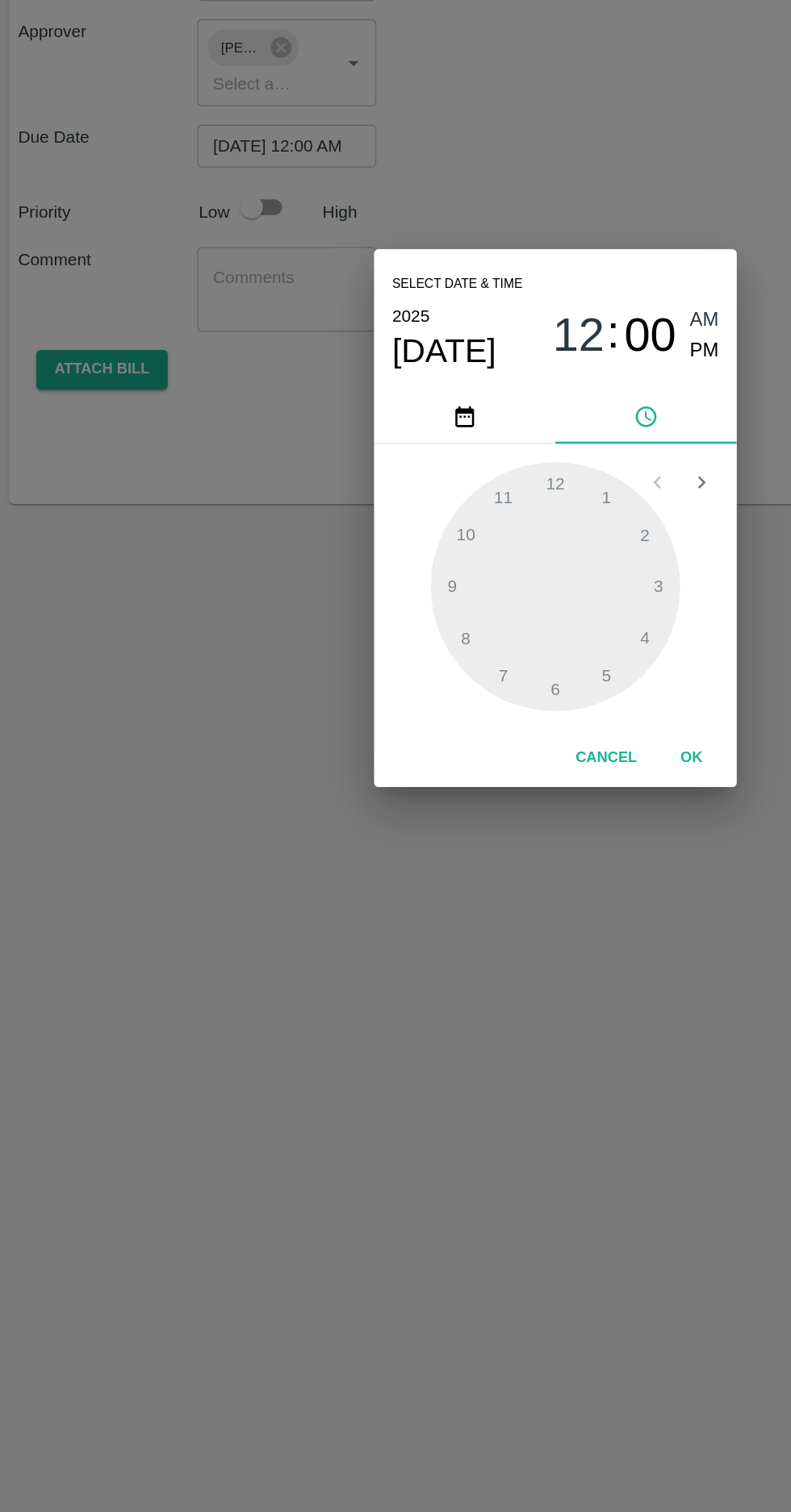
click at [500, 639] on span "PM" at bounding box center [502, 637] width 21 height 22
click at [351, 871] on div at bounding box center [396, 804] width 177 height 177
type input "04/09/2025 07:00 PM"
click at [505, 646] on span "PM" at bounding box center [502, 637] width 21 height 22
click at [501, 919] on button "OK" at bounding box center [493, 926] width 52 height 29
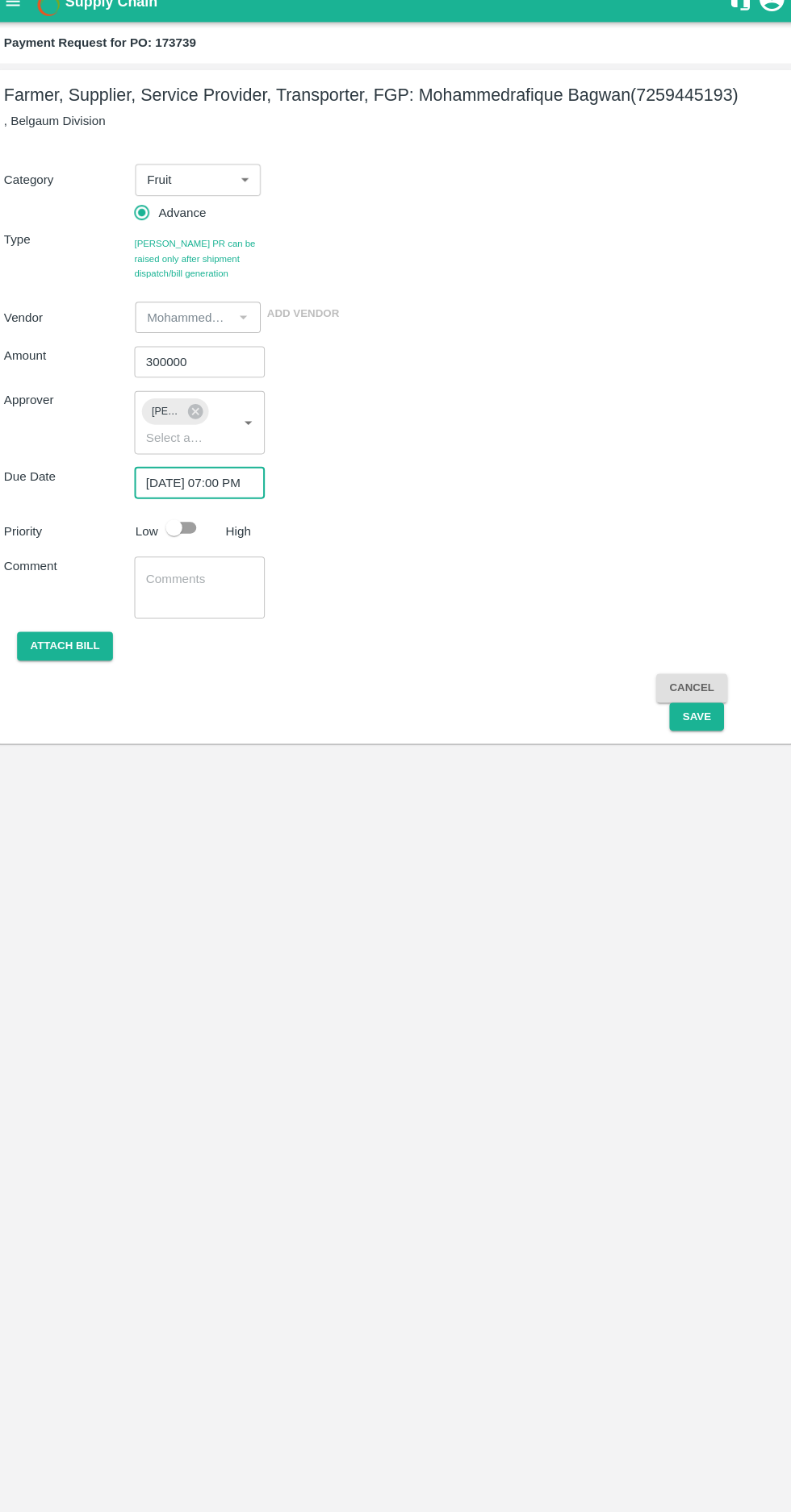
click at [194, 531] on input "checkbox" at bounding box center [179, 534] width 92 height 30
checkbox input "true"
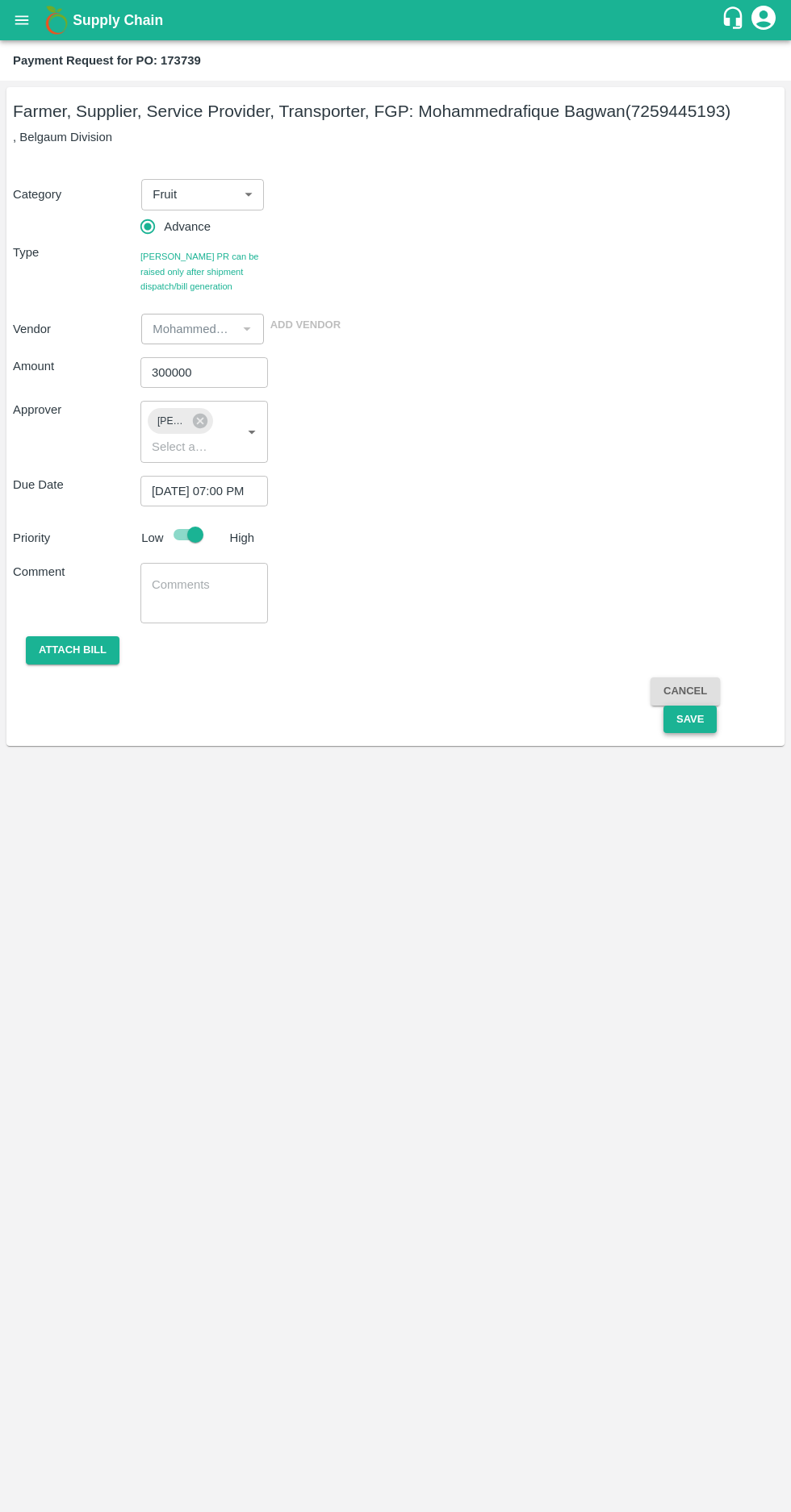
click at [688, 719] on button "Save" at bounding box center [690, 720] width 54 height 29
